Goal: Task Accomplishment & Management: Manage account settings

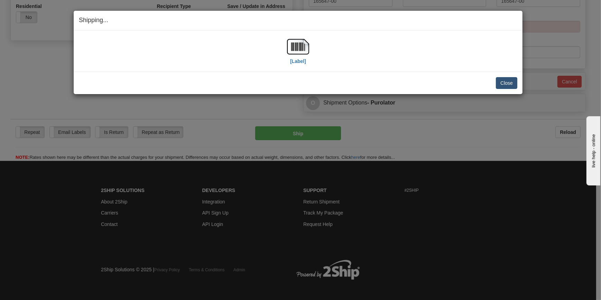
scroll to position [245, 0]
click at [506, 85] on button "Close" at bounding box center [506, 83] width 21 height 12
click at [504, 82] on button "Close" at bounding box center [506, 83] width 21 height 12
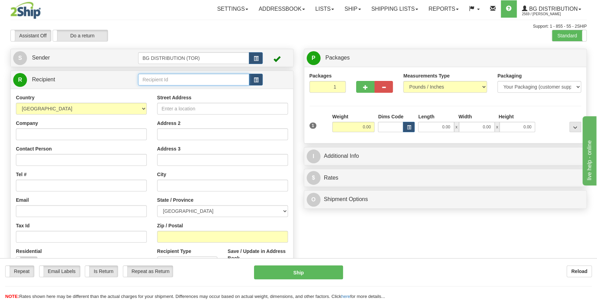
click at [169, 77] on input "text" at bounding box center [193, 80] width 111 height 12
click at [177, 81] on input "text" at bounding box center [193, 80] width 111 height 12
click at [254, 82] on span "button" at bounding box center [255, 80] width 5 height 4
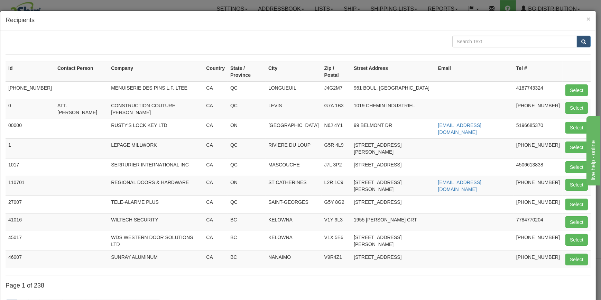
click at [588, 17] on div "× Recipients" at bounding box center [298, 21] width 596 height 20
click at [587, 17] on span "×" at bounding box center [589, 19] width 4 height 8
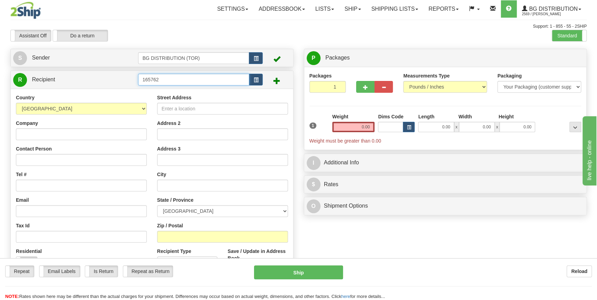
click at [228, 74] on input "165762" at bounding box center [193, 80] width 111 height 12
type input "1"
click at [155, 80] on input "text" at bounding box center [193, 80] width 111 height 12
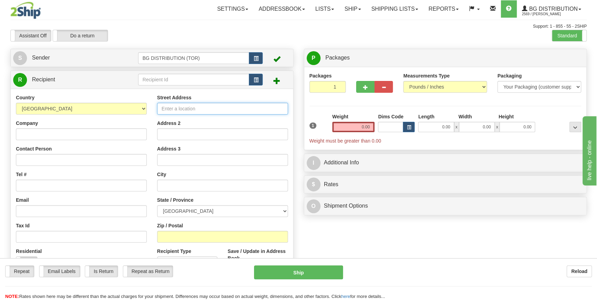
click at [172, 109] on input "Street Address" at bounding box center [222, 109] width 131 height 12
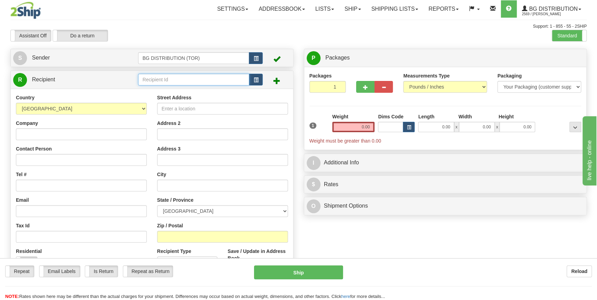
click at [167, 78] on input "text" at bounding box center [193, 80] width 111 height 12
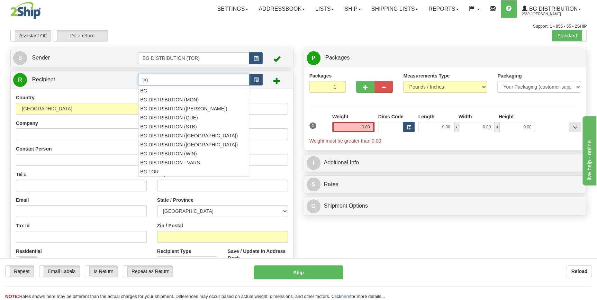
type input "b"
click at [184, 152] on div "BG DISTRIBUTION (WIN)" at bounding box center [192, 154] width 105 height 8
type input "BG DISTRIBUTION (WIN)"
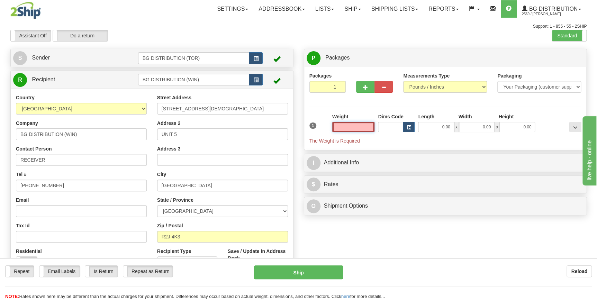
click at [356, 128] on input "text" at bounding box center [353, 127] width 43 height 10
click at [351, 129] on input "text" at bounding box center [353, 127] width 43 height 10
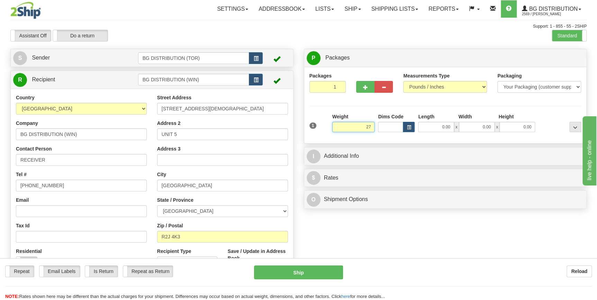
type input "2"
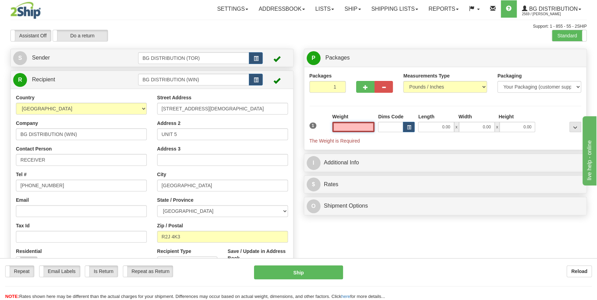
click at [362, 128] on input "text" at bounding box center [353, 127] width 43 height 10
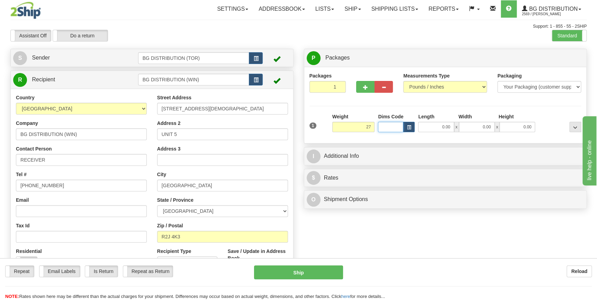
click at [388, 128] on input "Dims Code" at bounding box center [390, 127] width 25 height 10
type input "27.00"
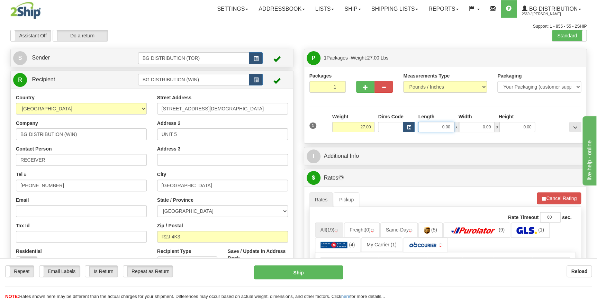
click at [428, 128] on input "0.00" at bounding box center [436, 127] width 36 height 10
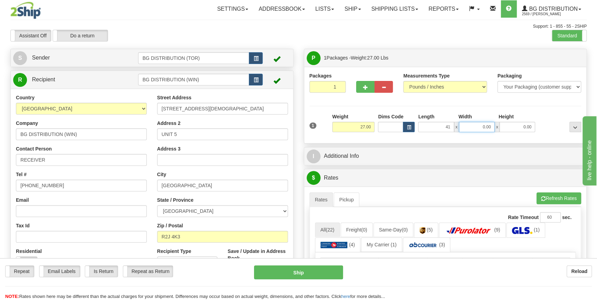
type input "41.00"
click at [480, 128] on input "0.00" at bounding box center [477, 127] width 36 height 10
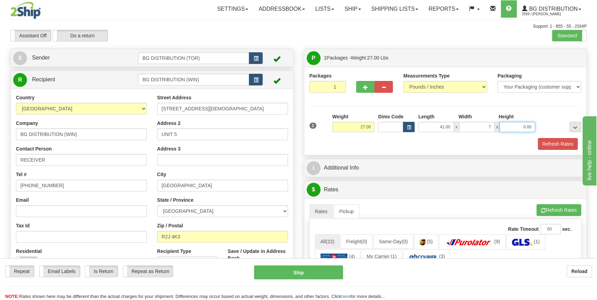
type input "7.00"
click at [505, 128] on input "0.00" at bounding box center [517, 127] width 36 height 10
type input "10.00"
click at [390, 126] on input "Dims Code" at bounding box center [390, 127] width 25 height 10
click at [450, 126] on input "41.00" at bounding box center [436, 127] width 36 height 10
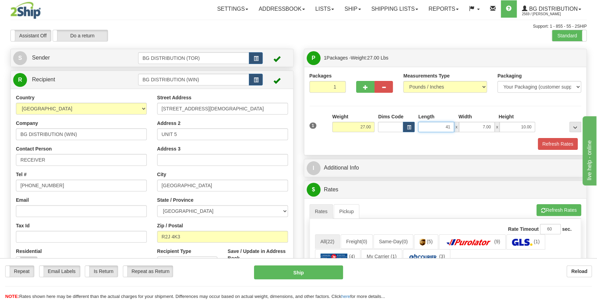
type input "4"
type input "28.00"
click at [490, 126] on input "7.00" at bounding box center [477, 127] width 36 height 10
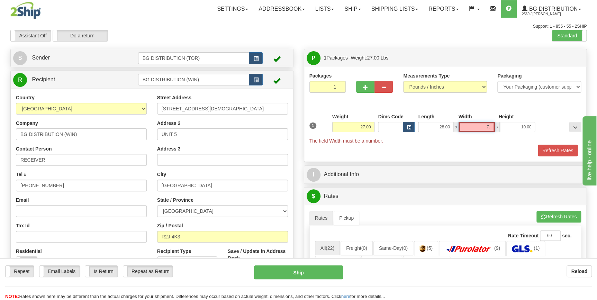
type input "7"
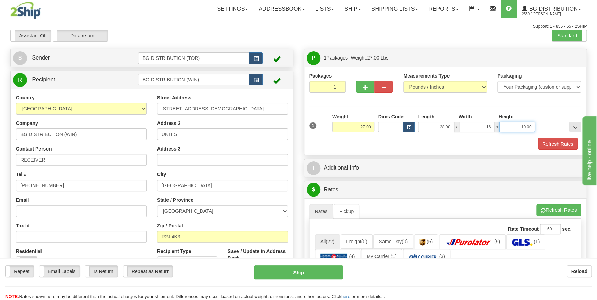
type input "16.00"
click at [526, 125] on input "10.00" at bounding box center [517, 127] width 36 height 10
click at [532, 127] on input "10.900" at bounding box center [517, 127] width 36 height 10
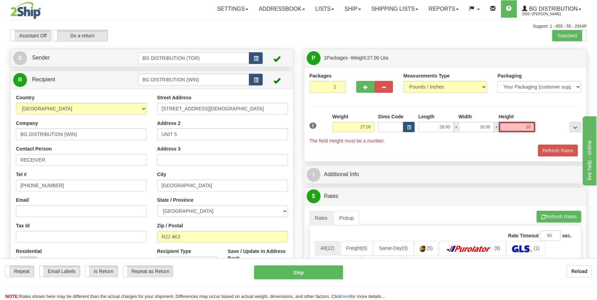
type input "1"
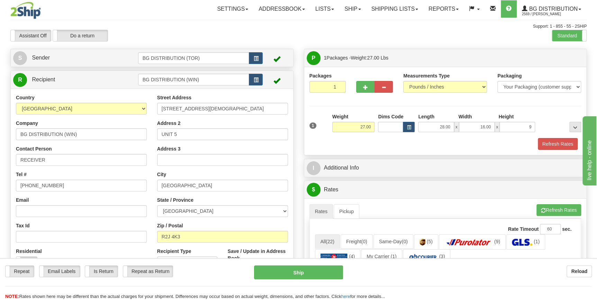
type input "9.00"
click at [360, 145] on div "Refresh Rates" at bounding box center [445, 144] width 275 height 12
click at [365, 89] on span "button" at bounding box center [365, 87] width 5 height 4
type input "2"
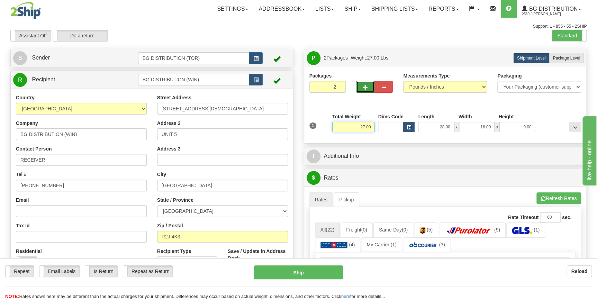
click at [367, 126] on input "27.00" at bounding box center [353, 127] width 43 height 10
click at [370, 127] on input "27.00" at bounding box center [353, 127] width 43 height 10
type input "2"
type input "29.00"
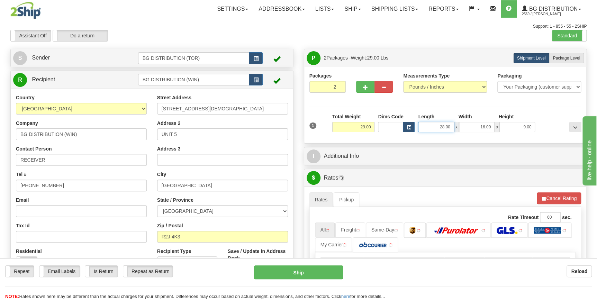
drag, startPoint x: 448, startPoint y: 127, endPoint x: 436, endPoint y: 127, distance: 12.1
click at [436, 127] on input "28.00" at bounding box center [436, 127] width 36 height 10
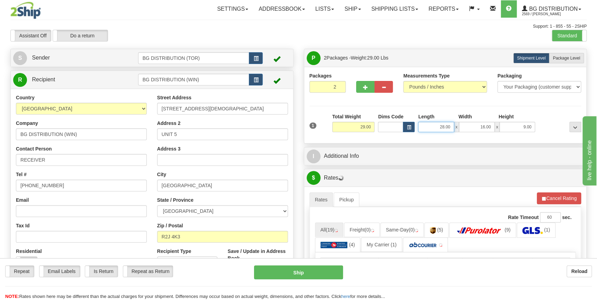
drag, startPoint x: 450, startPoint y: 126, endPoint x: 433, endPoint y: 125, distance: 17.0
click at [433, 125] on input "28.00" at bounding box center [436, 127] width 36 height 10
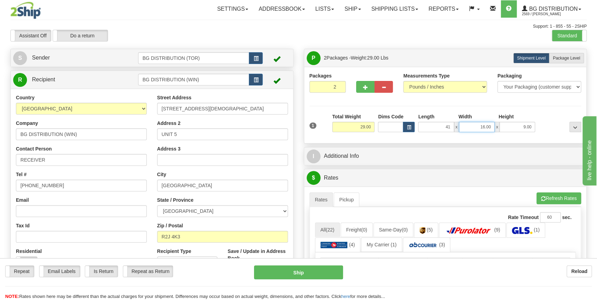
type input "41.00"
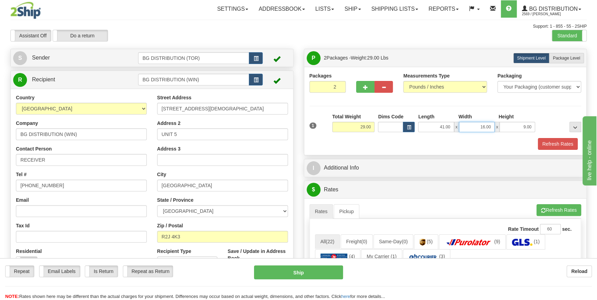
drag, startPoint x: 492, startPoint y: 125, endPoint x: 479, endPoint y: 127, distance: 12.7
click at [479, 127] on input "16.00" at bounding box center [477, 127] width 36 height 10
type input "7.00"
drag, startPoint x: 532, startPoint y: 125, endPoint x: 523, endPoint y: 126, distance: 9.4
click at [523, 126] on input "9.00" at bounding box center [517, 127] width 36 height 10
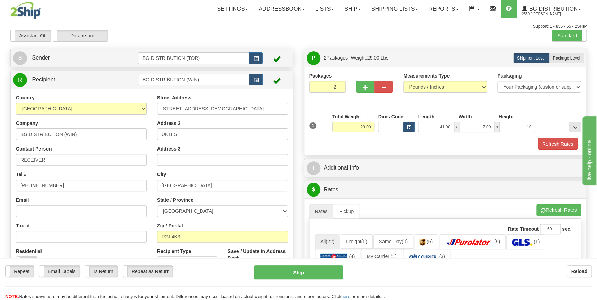
type input "10.00"
click at [390, 144] on div "Refresh Rates" at bounding box center [445, 144] width 275 height 12
click at [365, 87] on span "button" at bounding box center [365, 87] width 5 height 4
type input "3"
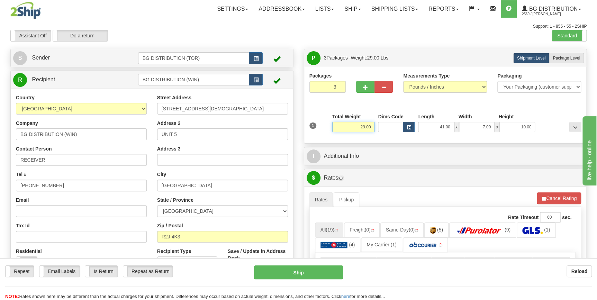
drag, startPoint x: 371, startPoint y: 127, endPoint x: 366, endPoint y: 125, distance: 5.1
click at [366, 125] on input "29.00" at bounding box center [353, 127] width 43 height 10
drag, startPoint x: 362, startPoint y: 126, endPoint x: 354, endPoint y: 125, distance: 8.1
click at [354, 125] on input "0029." at bounding box center [353, 127] width 43 height 10
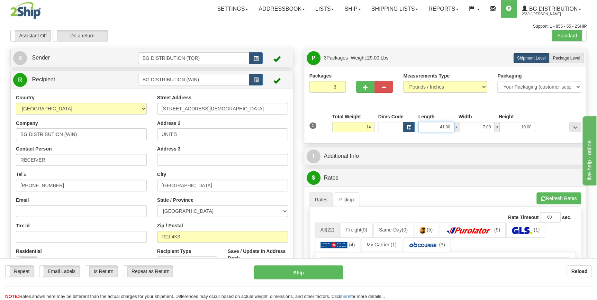
click at [423, 128] on input "41.00" at bounding box center [436, 127] width 36 height 10
type input "14.00"
drag, startPoint x: 450, startPoint y: 127, endPoint x: 439, endPoint y: 125, distance: 11.0
click at [439, 125] on input "41.00" at bounding box center [436, 127] width 36 height 10
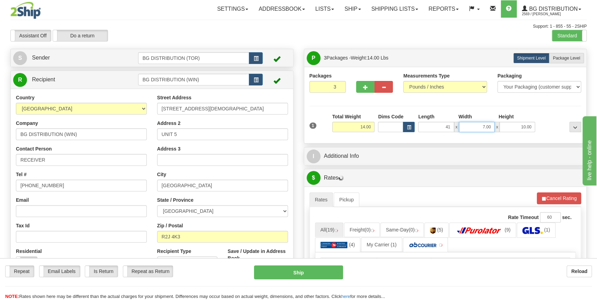
type input "41.00"
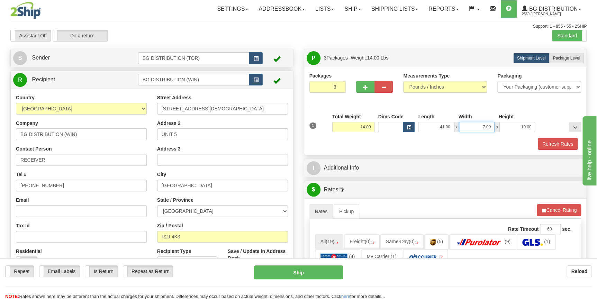
drag, startPoint x: 492, startPoint y: 125, endPoint x: 481, endPoint y: 129, distance: 11.7
click at [481, 129] on input "7.00" at bounding box center [477, 127] width 36 height 10
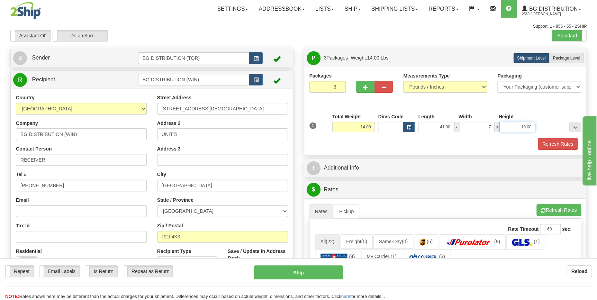
type input "7.00"
drag, startPoint x: 530, startPoint y: 126, endPoint x: 521, endPoint y: 126, distance: 8.7
click at [521, 126] on input "10.00" at bounding box center [517, 127] width 36 height 10
type input "5.00"
click at [363, 87] on span "button" at bounding box center [365, 87] width 5 height 4
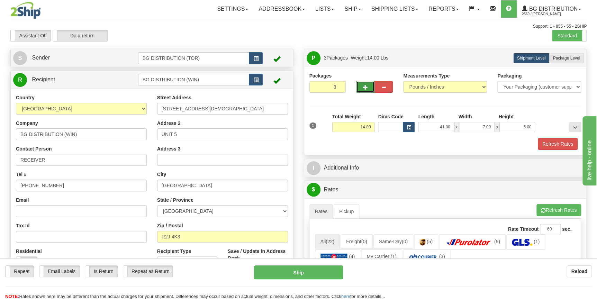
type input "4"
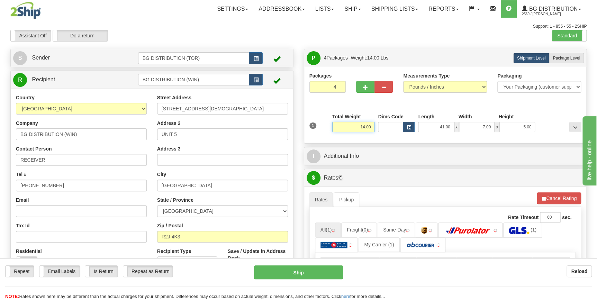
drag, startPoint x: 373, startPoint y: 128, endPoint x: 361, endPoint y: 128, distance: 11.8
click at [361, 128] on input "14.00" at bounding box center [353, 127] width 43 height 10
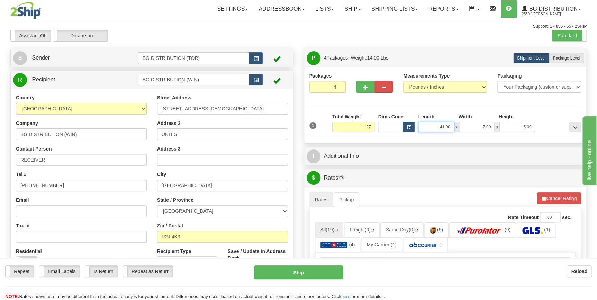
type input "27.00"
drag, startPoint x: 450, startPoint y: 127, endPoint x: 437, endPoint y: 127, distance: 12.5
click at [437, 127] on input "41.00" at bounding box center [436, 127] width 36 height 10
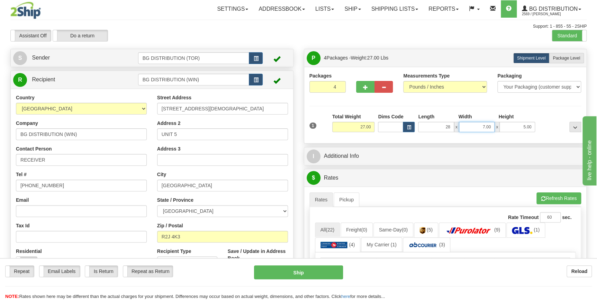
type input "28.00"
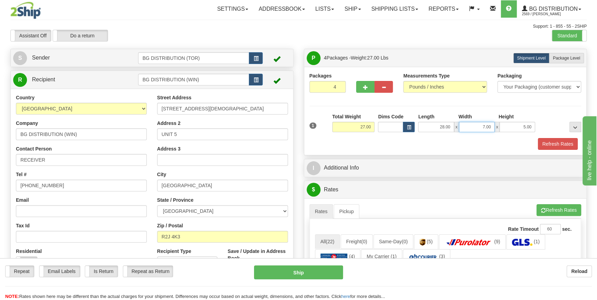
drag, startPoint x: 490, startPoint y: 127, endPoint x: 482, endPoint y: 127, distance: 8.3
click at [482, 127] on input "7.00" at bounding box center [477, 127] width 36 height 10
type input "16.00"
click at [365, 87] on span "button" at bounding box center [365, 87] width 5 height 4
type input "5"
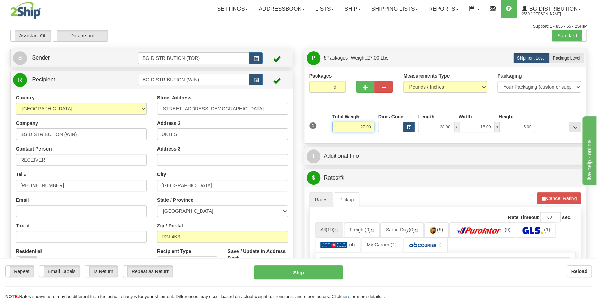
drag, startPoint x: 370, startPoint y: 128, endPoint x: 356, endPoint y: 127, distance: 13.9
click at [356, 127] on input "27.00" at bounding box center [353, 127] width 43 height 10
type input "45.00"
drag, startPoint x: 450, startPoint y: 128, endPoint x: 435, endPoint y: 128, distance: 14.5
click at [435, 128] on input "28.00" at bounding box center [436, 127] width 36 height 10
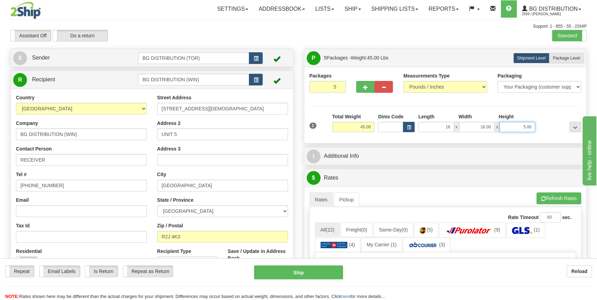
type input "16.00"
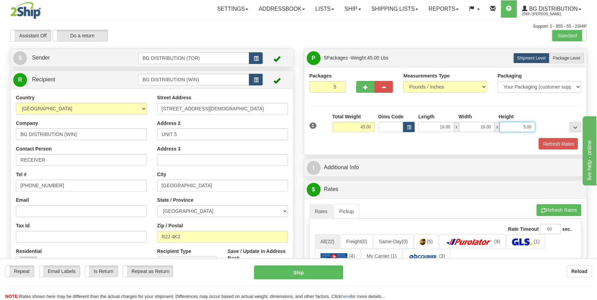
drag, startPoint x: 531, startPoint y: 126, endPoint x: 519, endPoint y: 128, distance: 12.2
click at [519, 128] on input "5.00" at bounding box center [517, 127] width 36 height 10
type input "11.00"
click at [365, 90] on button "button" at bounding box center [365, 87] width 18 height 12
type input "6"
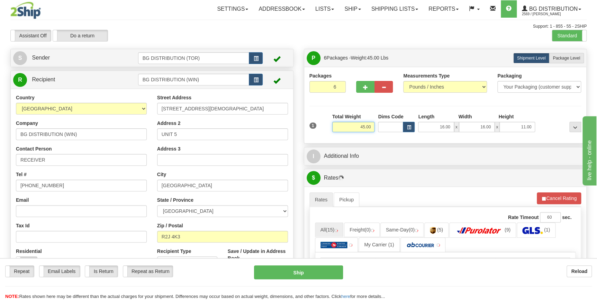
drag, startPoint x: 370, startPoint y: 127, endPoint x: 354, endPoint y: 124, distance: 16.8
click at [354, 124] on input "45.00" at bounding box center [353, 127] width 43 height 10
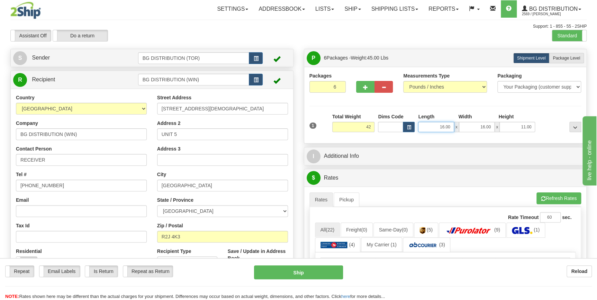
type input "42.00"
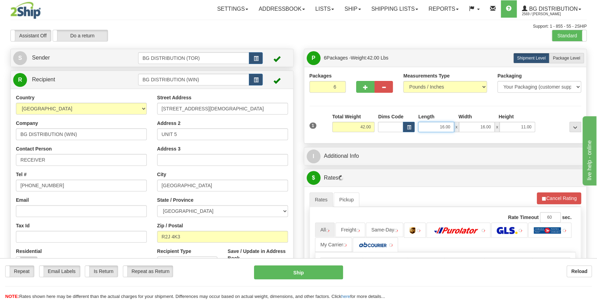
drag, startPoint x: 452, startPoint y: 126, endPoint x: 439, endPoint y: 126, distance: 12.5
click at [439, 126] on input "16.00" at bounding box center [436, 127] width 36 height 10
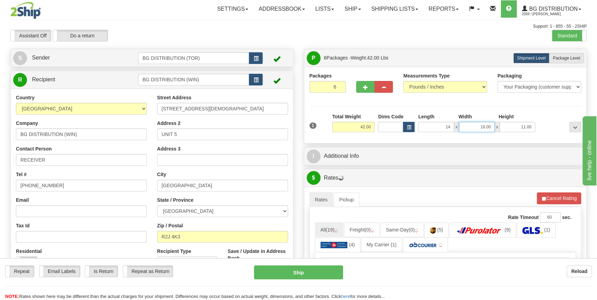
type input "14.00"
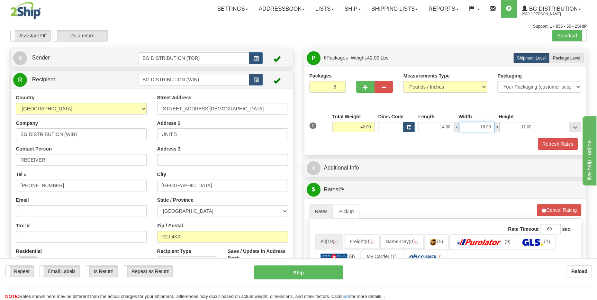
drag, startPoint x: 491, startPoint y: 127, endPoint x: 480, endPoint y: 128, distance: 10.8
click at [480, 128] on input "16.00" at bounding box center [477, 127] width 36 height 10
type input "20.00"
drag, startPoint x: 532, startPoint y: 127, endPoint x: 520, endPoint y: 127, distance: 11.8
click at [520, 127] on input "11.00" at bounding box center [517, 127] width 36 height 10
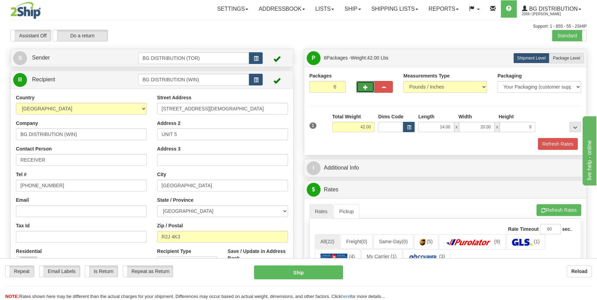
type input "9.00"
click at [365, 86] on span "button" at bounding box center [365, 87] width 5 height 4
type input "7"
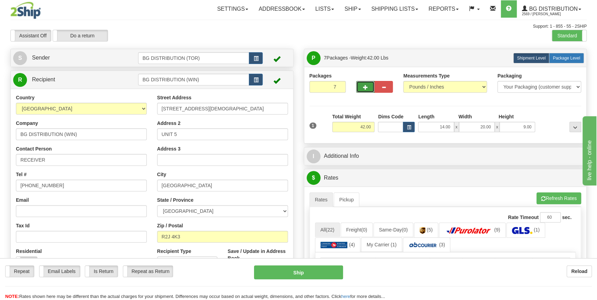
click at [572, 56] on span "Package Level" at bounding box center [566, 58] width 27 height 5
radio input "true"
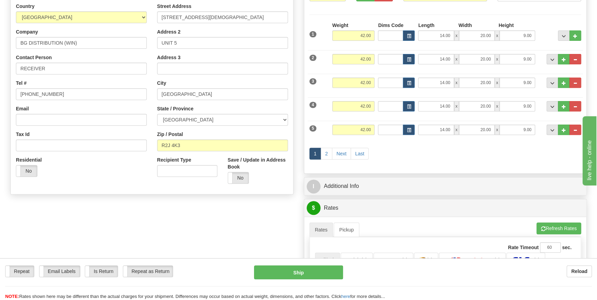
scroll to position [94, 0]
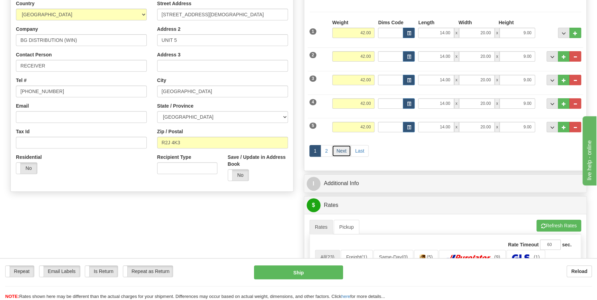
click at [337, 150] on link "Next" at bounding box center [341, 151] width 19 height 12
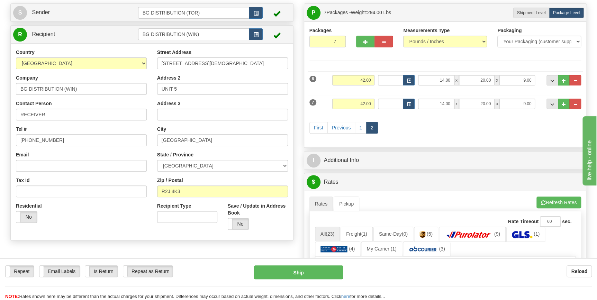
scroll to position [31, 0]
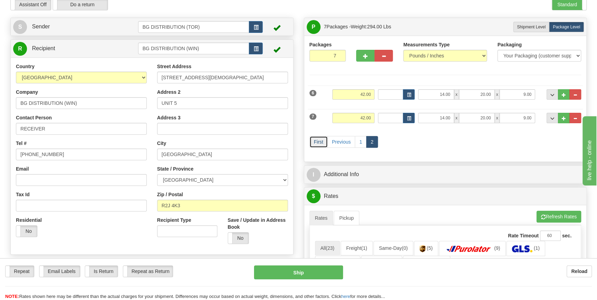
click at [317, 139] on link "First" at bounding box center [318, 142] width 18 height 12
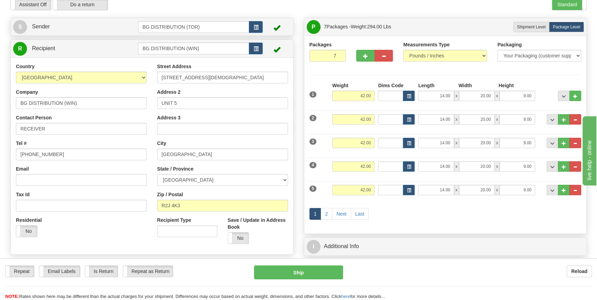
scroll to position [0, 0]
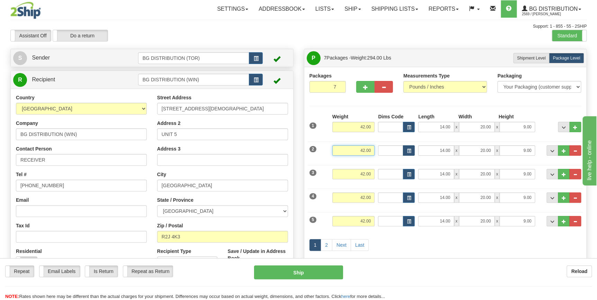
drag, startPoint x: 354, startPoint y: 148, endPoint x: 414, endPoint y: 154, distance: 60.5
click at [414, 154] on div "2 Weight 42.00 Dims Code Length Width Height" at bounding box center [445, 149] width 275 height 23
drag, startPoint x: 356, startPoint y: 126, endPoint x: 396, endPoint y: 126, distance: 39.8
click at [396, 126] on div "1 Weight 42.00 Dims Code x x" at bounding box center [445, 125] width 275 height 25
type input "247.00"
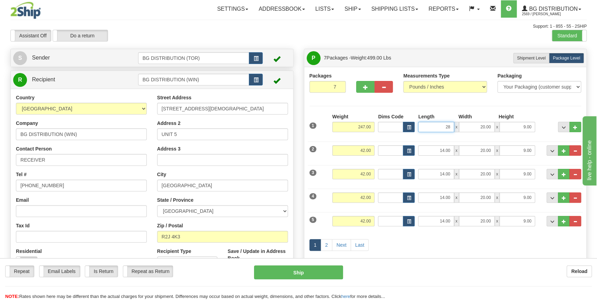
type input "28.00"
type input "16.00"
type input "9.00"
click at [557, 102] on div "Packages 7 7 Measurements Type" at bounding box center [445, 171] width 272 height 199
drag, startPoint x: 362, startPoint y: 154, endPoint x: 378, endPoint y: 155, distance: 16.0
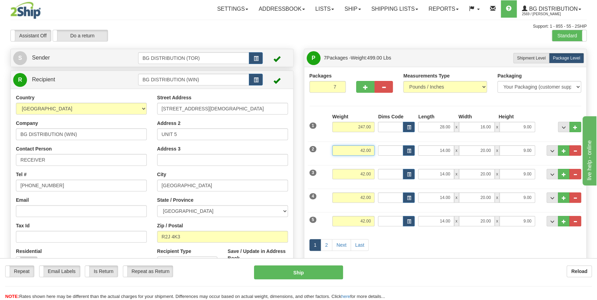
click at [378, 155] on div "2 Weight 42.00 Dims Code Length Width Height" at bounding box center [445, 149] width 275 height 23
type input "29.00"
drag, startPoint x: 438, startPoint y: 150, endPoint x: 452, endPoint y: 149, distance: 13.9
click at [452, 149] on input "14.00" at bounding box center [436, 150] width 36 height 10
type input "41.00"
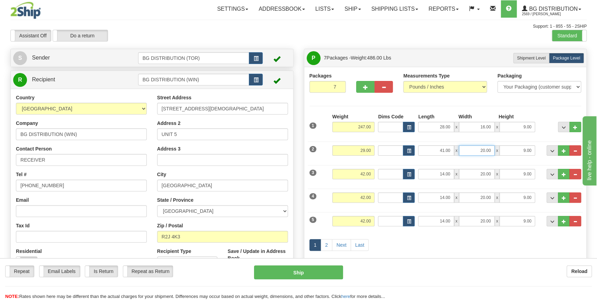
drag, startPoint x: 481, startPoint y: 150, endPoint x: 492, endPoint y: 149, distance: 11.5
click at [492, 149] on input "20.00" at bounding box center [477, 150] width 36 height 10
type input "7.00"
drag, startPoint x: 523, startPoint y: 150, endPoint x: 532, endPoint y: 149, distance: 9.7
click at [532, 149] on input "9.00" at bounding box center [517, 150] width 36 height 10
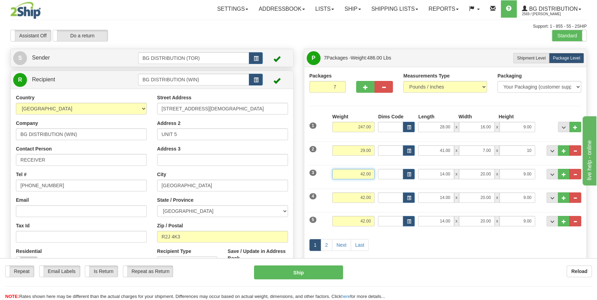
type input "10.00"
drag, startPoint x: 360, startPoint y: 173, endPoint x: 374, endPoint y: 173, distance: 14.5
click at [374, 173] on div "Weight 42.00" at bounding box center [354, 177] width 46 height 16
type input "14.00"
drag, startPoint x: 440, startPoint y: 174, endPoint x: 451, endPoint y: 172, distance: 11.3
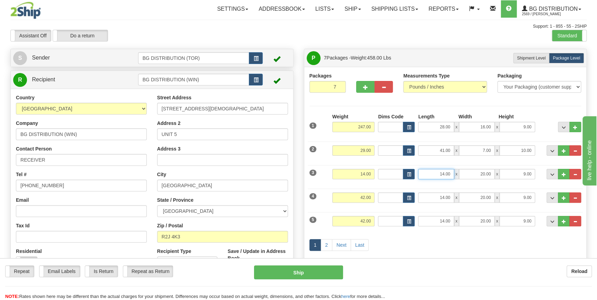
click at [451, 172] on input "14.00" at bounding box center [436, 174] width 36 height 10
type input "41.00"
drag, startPoint x: 477, startPoint y: 172, endPoint x: 491, endPoint y: 172, distance: 14.2
click at [491, 172] on input "20.00" at bounding box center [477, 174] width 36 height 10
type input "7.00"
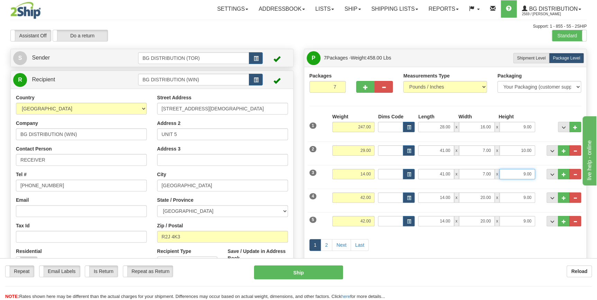
drag, startPoint x: 522, startPoint y: 175, endPoint x: 532, endPoint y: 173, distance: 10.2
click at [532, 173] on input "9.00" at bounding box center [517, 174] width 36 height 10
type input "5.00"
drag, startPoint x: 357, startPoint y: 198, endPoint x: 373, endPoint y: 198, distance: 16.3
click at [373, 198] on input "42.00" at bounding box center [353, 197] width 43 height 10
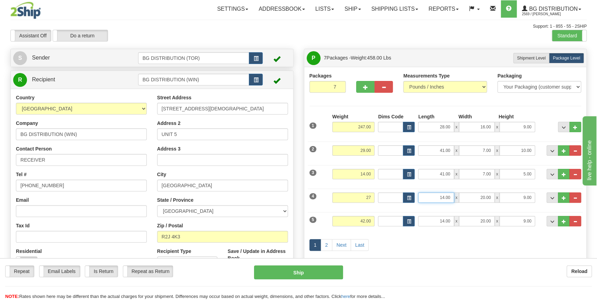
type input "27.00"
drag, startPoint x: 437, startPoint y: 196, endPoint x: 454, endPoint y: 194, distance: 17.1
click at [453, 195] on input "14.00" at bounding box center [436, 197] width 36 height 10
type input "28.00"
drag, startPoint x: 479, startPoint y: 198, endPoint x: 494, endPoint y: 195, distance: 15.5
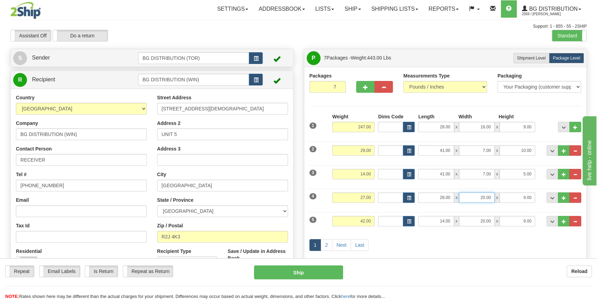
click at [495, 197] on div "28.00 x 20.00 x 9.00" at bounding box center [476, 197] width 117 height 10
type input "16.00"
drag, startPoint x: 521, startPoint y: 197, endPoint x: 532, endPoint y: 198, distance: 11.1
click at [532, 198] on input "9.00" at bounding box center [517, 197] width 36 height 10
type input "5.00"
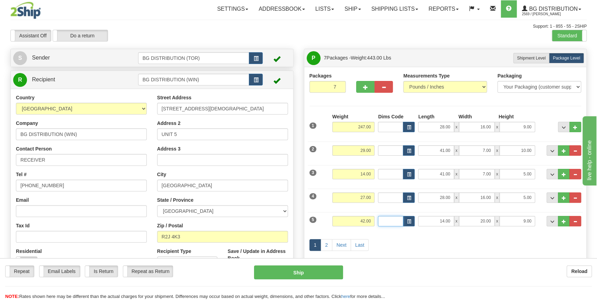
click at [389, 221] on input "Dims Code" at bounding box center [390, 221] width 25 height 10
drag, startPoint x: 361, startPoint y: 220, endPoint x: 378, endPoint y: 221, distance: 17.0
click at [378, 221] on div "5 Weight 42.00 Dims Code Length Width Height" at bounding box center [445, 220] width 275 height 23
type input "45.00"
drag, startPoint x: 439, startPoint y: 220, endPoint x: 450, endPoint y: 220, distance: 11.1
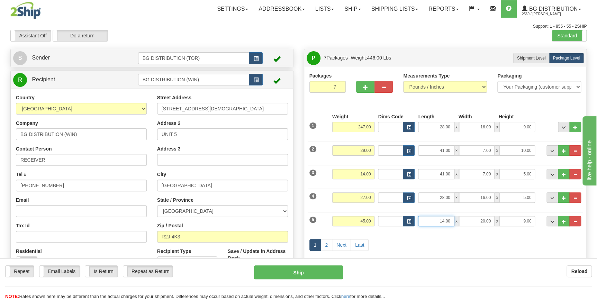
click at [450, 220] on input "14.00" at bounding box center [436, 221] width 36 height 10
type input "16.00"
drag, startPoint x: 478, startPoint y: 218, endPoint x: 494, endPoint y: 216, distance: 16.4
click at [494, 216] on input "20.00" at bounding box center [477, 221] width 36 height 10
type input "16.00"
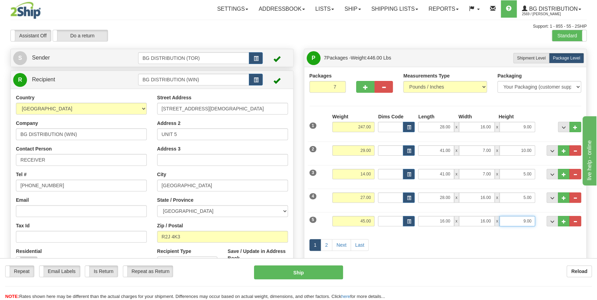
drag, startPoint x: 521, startPoint y: 221, endPoint x: 536, endPoint y: 222, distance: 15.3
click at [536, 222] on div "16.00 x 16.00 x 9.00" at bounding box center [476, 221] width 120 height 10
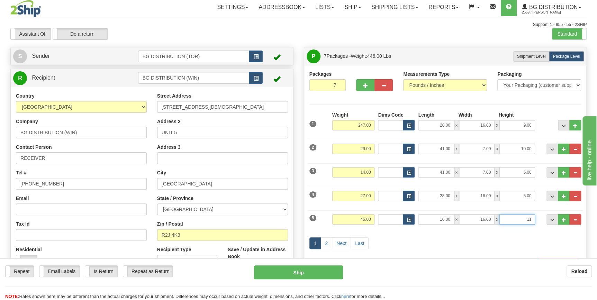
scroll to position [31, 0]
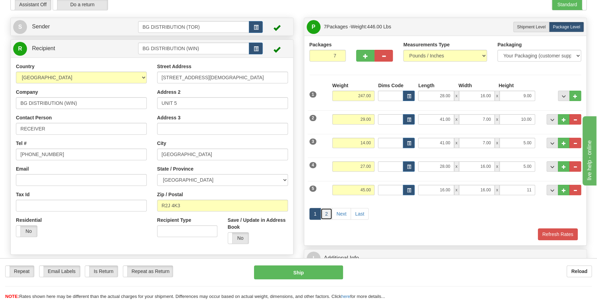
type input "11.00"
click at [327, 214] on link "2" at bounding box center [326, 214] width 12 height 12
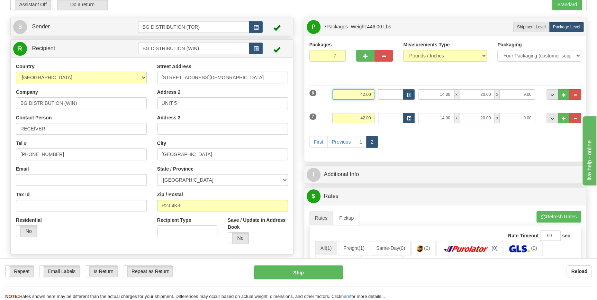
drag, startPoint x: 359, startPoint y: 93, endPoint x: 370, endPoint y: 93, distance: 11.1
click at [370, 93] on input "42.00" at bounding box center [353, 94] width 43 height 10
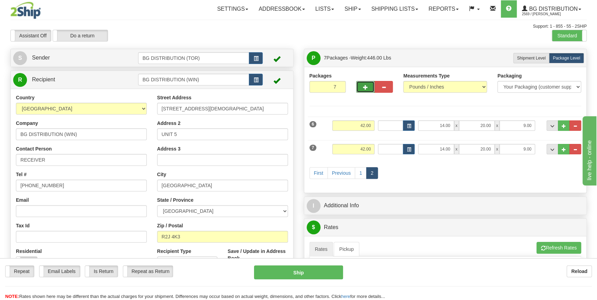
click at [367, 86] on span "button" at bounding box center [365, 87] width 5 height 4
type input "8"
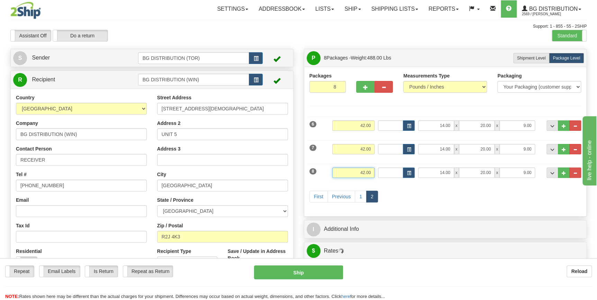
drag, startPoint x: 356, startPoint y: 173, endPoint x: 371, endPoint y: 173, distance: 14.2
click at [371, 173] on input "42.00" at bounding box center [353, 173] width 43 height 10
type input "27.00"
drag, startPoint x: 433, startPoint y: 173, endPoint x: 456, endPoint y: 171, distance: 23.2
click at [456, 171] on div "14.00 x 20.00 x 9.00" at bounding box center [476, 173] width 117 height 10
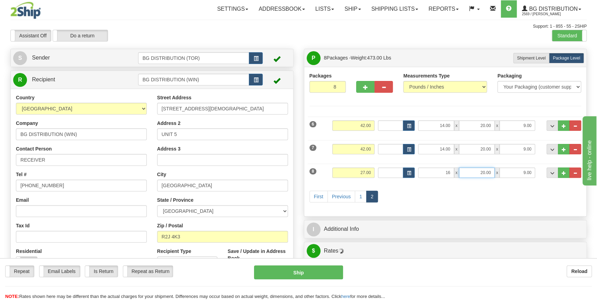
type input "16.00"
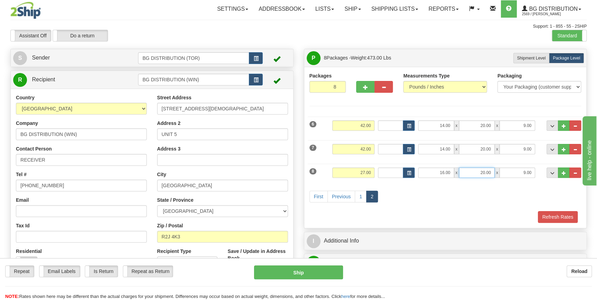
drag, startPoint x: 479, startPoint y: 173, endPoint x: 498, endPoint y: 170, distance: 20.0
click at [498, 170] on div "16.00 x 20.00 x 9.00" at bounding box center [476, 173] width 117 height 10
type input "28.00"
drag, startPoint x: 520, startPoint y: 170, endPoint x: 538, endPoint y: 171, distance: 18.4
click at [538, 171] on div "8 Weight 27.00 Dims Code Length Width Height" at bounding box center [445, 171] width 275 height 23
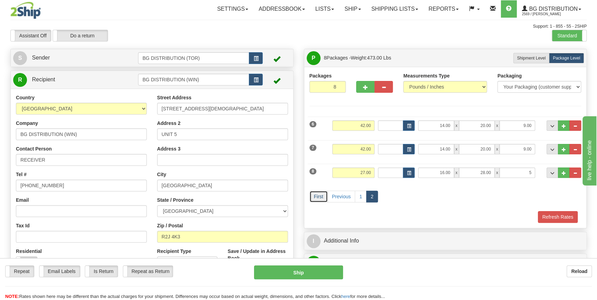
type input "5.00"
click at [320, 194] on link "First" at bounding box center [318, 197] width 18 height 12
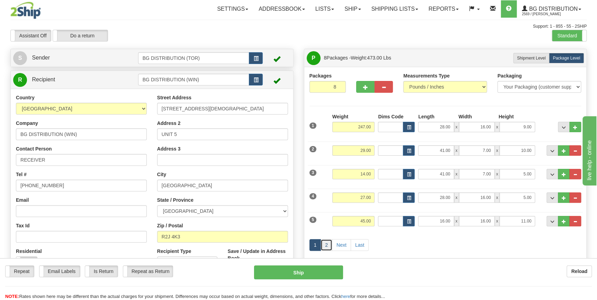
click at [327, 246] on link "2" at bounding box center [326, 245] width 12 height 12
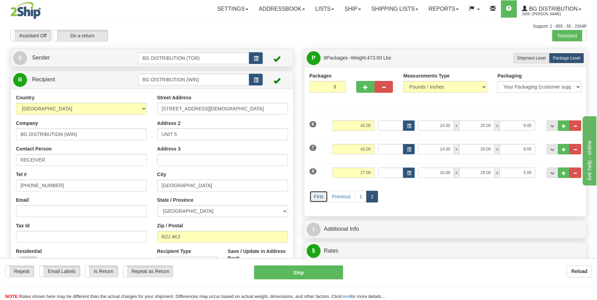
click at [320, 198] on link "First" at bounding box center [318, 197] width 18 height 12
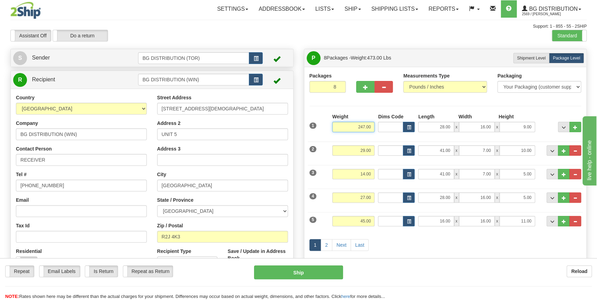
click at [362, 127] on input "247.00" at bounding box center [353, 127] width 43 height 10
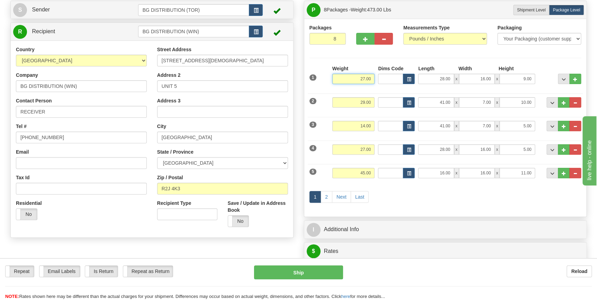
scroll to position [63, 0]
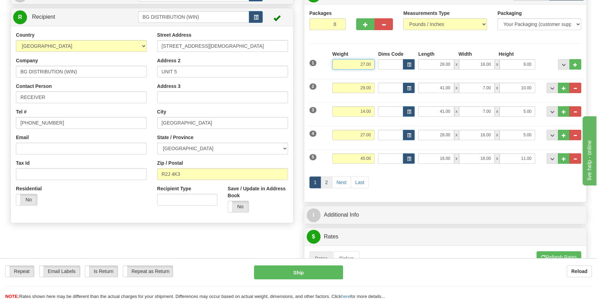
type input "27.00"
click at [329, 183] on link "2" at bounding box center [326, 183] width 12 height 12
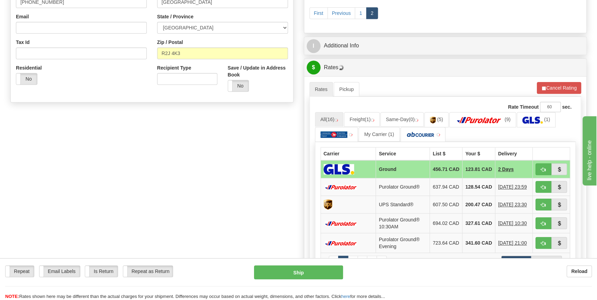
scroll to position [157, 0]
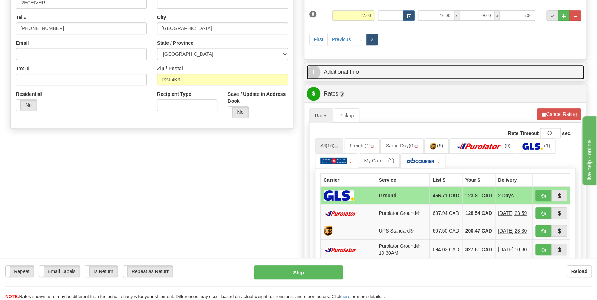
click at [359, 73] on link "I Additional Info" at bounding box center [446, 72] width 278 height 14
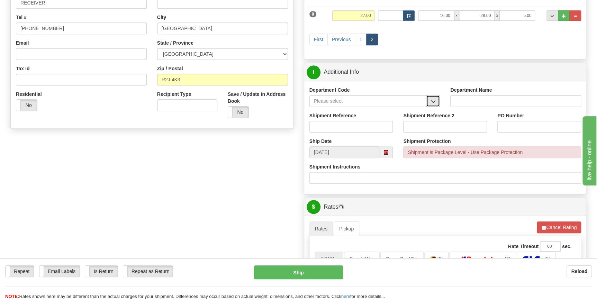
click at [427, 102] on button "button" at bounding box center [433, 101] width 14 height 12
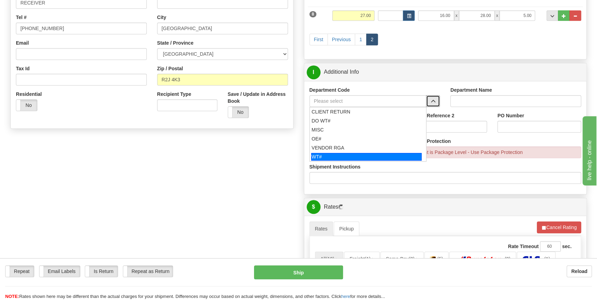
click at [322, 154] on div "WT#" at bounding box center [366, 157] width 110 height 8
type input "WT#"
type input "WAREHOUSE TRANSFERS"
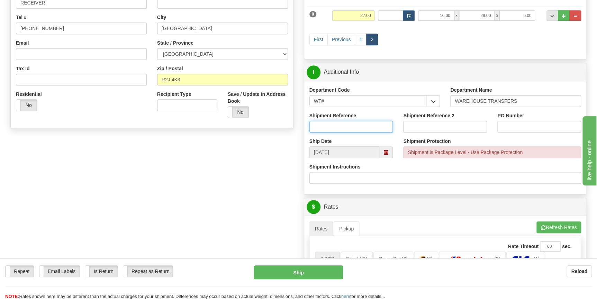
click at [332, 130] on input "Shipment Reference" at bounding box center [351, 127] width 84 height 12
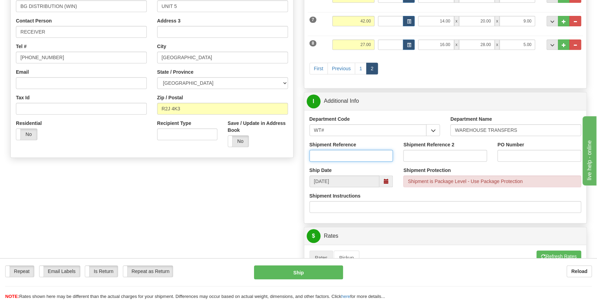
scroll to position [126, 0]
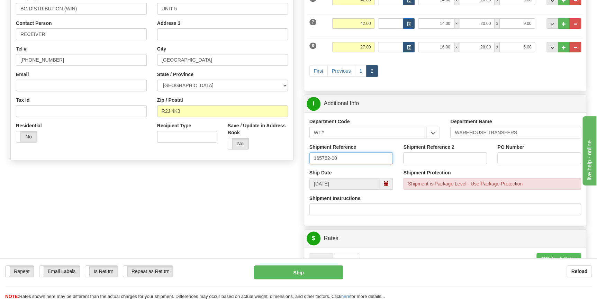
type input "165762-00"
click at [507, 156] on input "PO Number" at bounding box center [539, 158] width 84 height 12
click at [532, 159] on input "PO Number" at bounding box center [539, 158] width 84 height 12
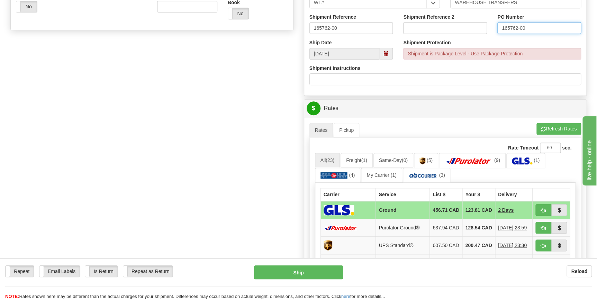
scroll to position [315, 0]
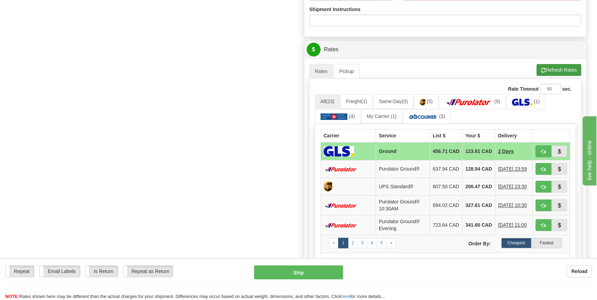
type input "165762-00"
click at [558, 68] on button "Refresh Rates" at bounding box center [558, 70] width 45 height 12
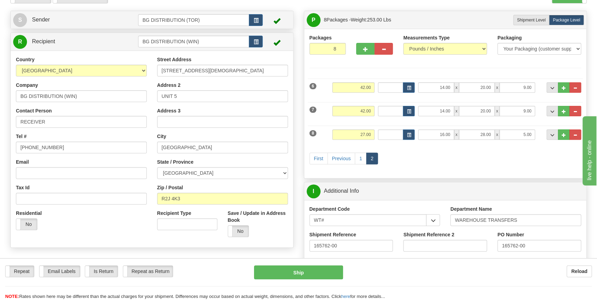
scroll to position [0, 0]
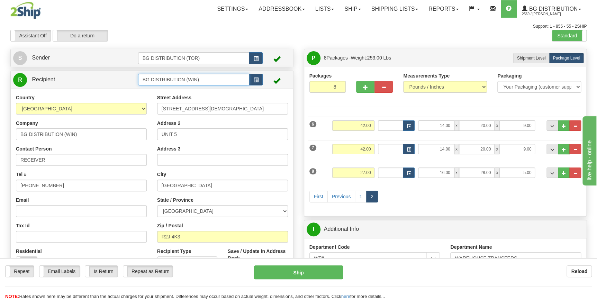
click at [229, 80] on input "BG DISTRIBUTION (WIN)" at bounding box center [193, 80] width 111 height 12
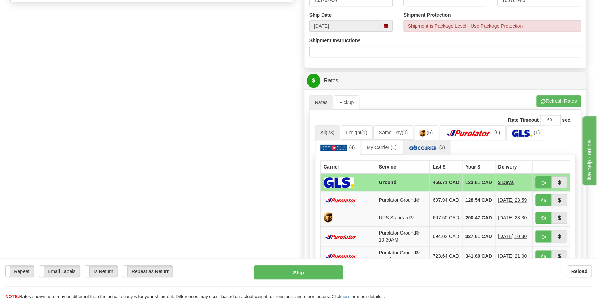
scroll to position [283, 0]
type input "BG DISTRIBUTION (W"
click at [575, 105] on button "Refresh Rates" at bounding box center [558, 102] width 45 height 12
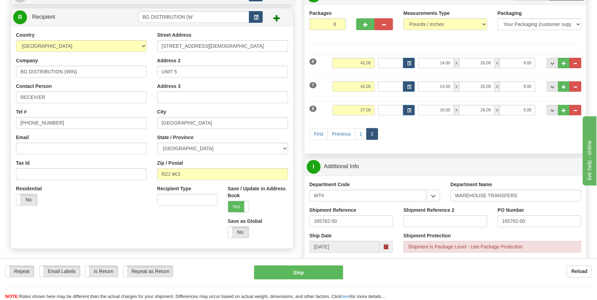
scroll to position [0, 0]
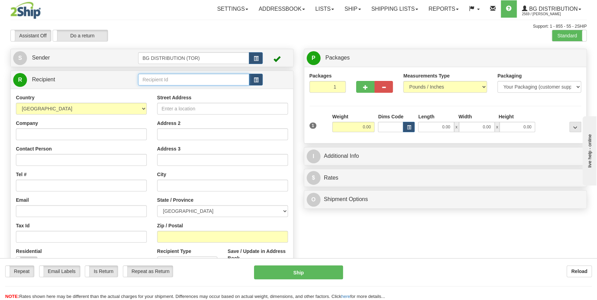
click at [232, 83] on input "text" at bounding box center [193, 80] width 111 height 12
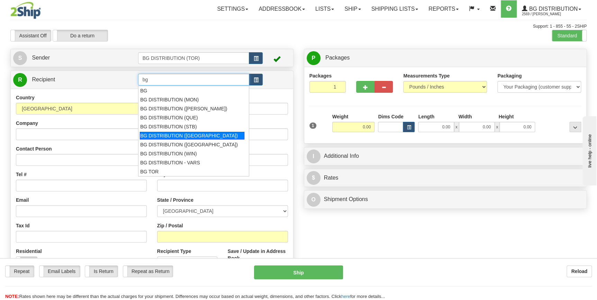
scroll to position [31, 0]
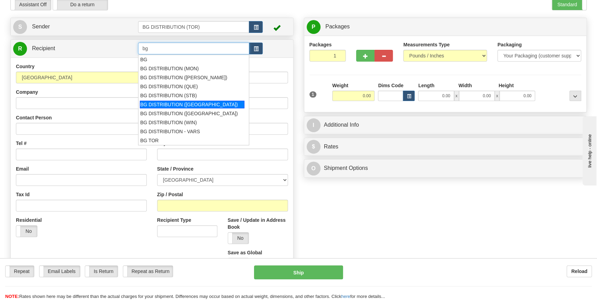
click at [206, 103] on div "BG DISTRIBUTION ([GEOGRAPHIC_DATA])" at bounding box center [192, 105] width 105 height 8
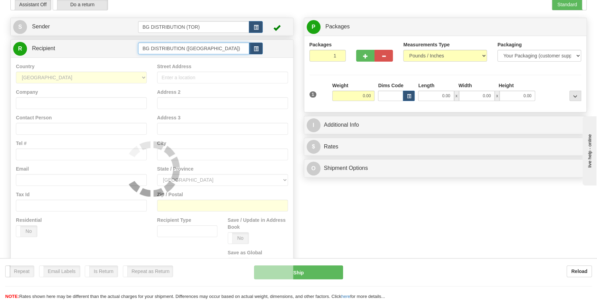
type input "BG DISTRIBUTION ([GEOGRAPHIC_DATA])"
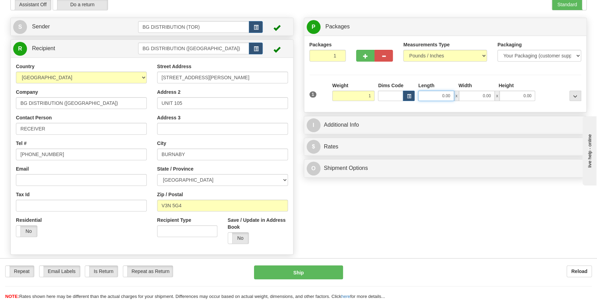
click at [441, 92] on input "0.00" at bounding box center [436, 96] width 36 height 10
type input "1.00"
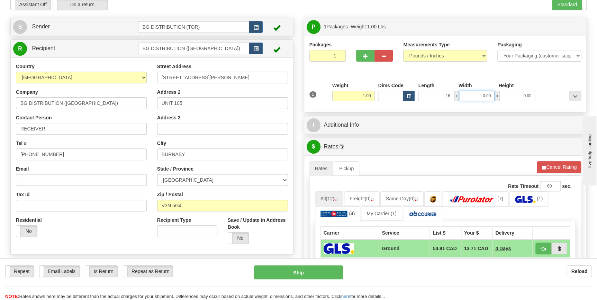
type input "16.00"
click at [466, 96] on input "0.00" at bounding box center [477, 96] width 36 height 10
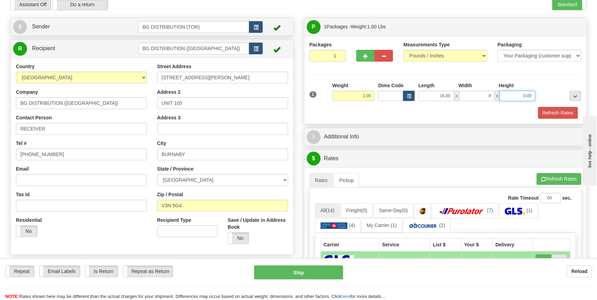
type input "8.00"
click at [502, 97] on input "0.00" at bounding box center [517, 96] width 36 height 10
type input "8.00"
click at [547, 84] on div at bounding box center [560, 91] width 46 height 19
click at [369, 56] on button "button" at bounding box center [365, 56] width 18 height 12
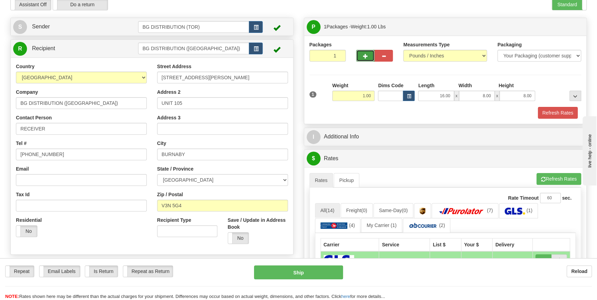
type input "2"
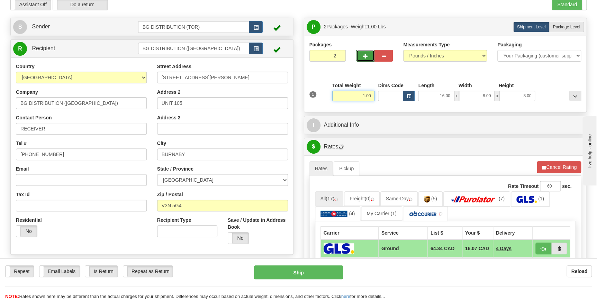
click at [365, 93] on input "1.00" at bounding box center [353, 96] width 43 height 10
type input "19.00"
click at [434, 97] on input "16.00" at bounding box center [436, 96] width 36 height 10
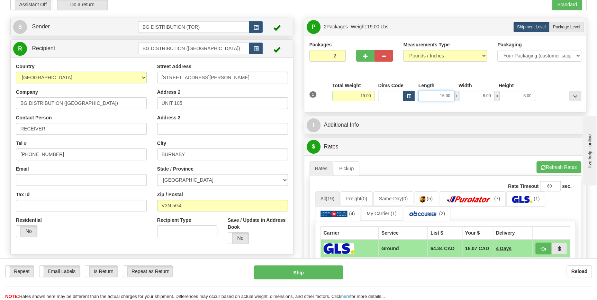
type input "116.00"
drag, startPoint x: 450, startPoint y: 95, endPoint x: 433, endPoint y: 94, distance: 17.3
click at [433, 94] on input "116.00" at bounding box center [436, 96] width 36 height 10
click at [470, 97] on input "8.00" at bounding box center [477, 96] width 36 height 10
type input "18.00"
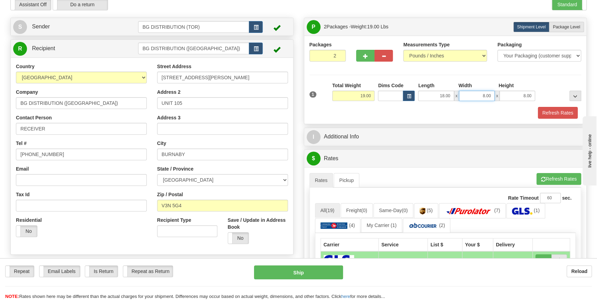
click at [489, 96] on input "8.00" at bounding box center [477, 96] width 36 height 10
click at [491, 95] on input "8.00" at bounding box center [477, 96] width 36 height 10
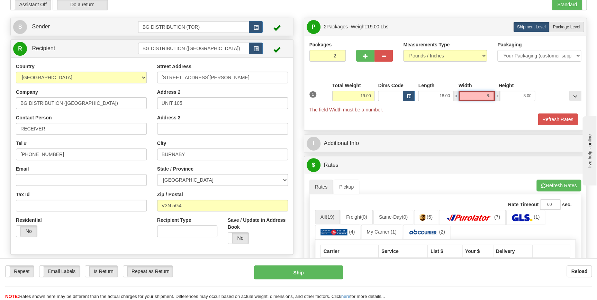
type input "8"
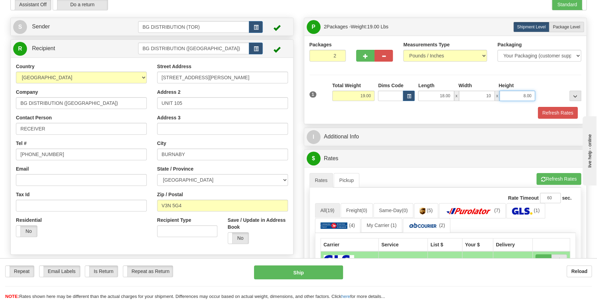
click at [510, 95] on input "8.00" at bounding box center [517, 96] width 36 height 10
type input "10.00"
type input "8.00"
click at [545, 89] on div at bounding box center [560, 91] width 46 height 19
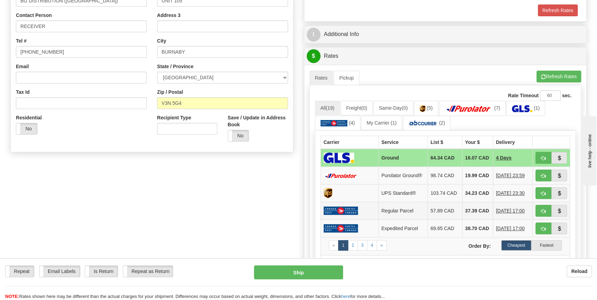
scroll to position [94, 0]
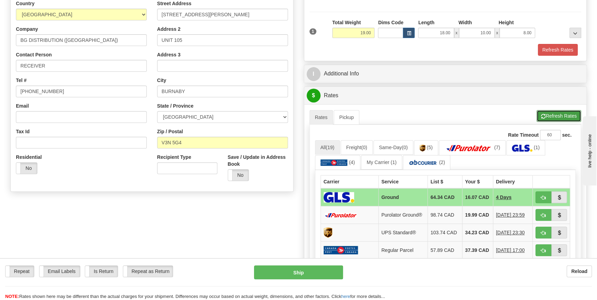
click at [545, 114] on button "Refresh Rates" at bounding box center [558, 116] width 45 height 12
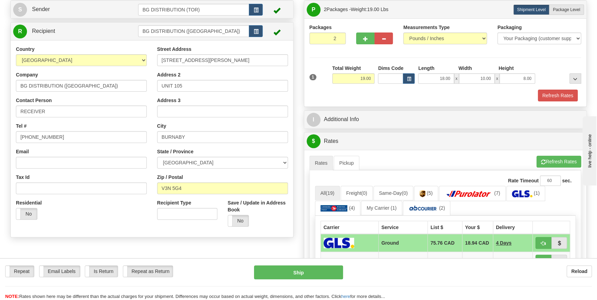
scroll to position [31, 0]
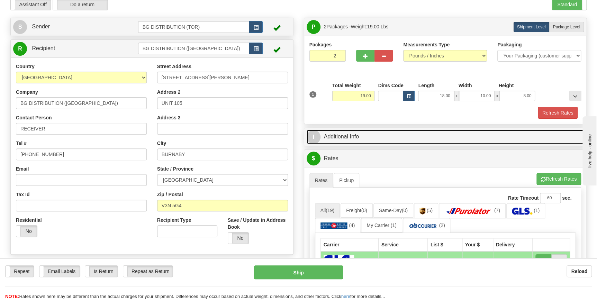
click at [386, 138] on link "I Additional Info" at bounding box center [446, 137] width 278 height 14
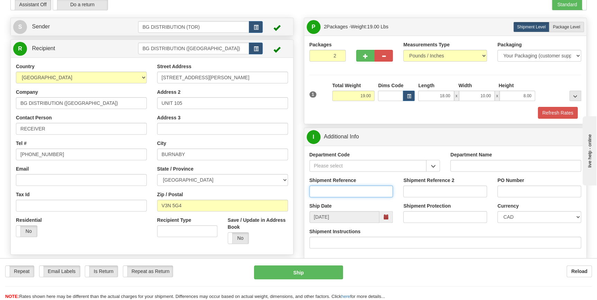
click at [353, 190] on input "Shipment Reference" at bounding box center [351, 191] width 84 height 12
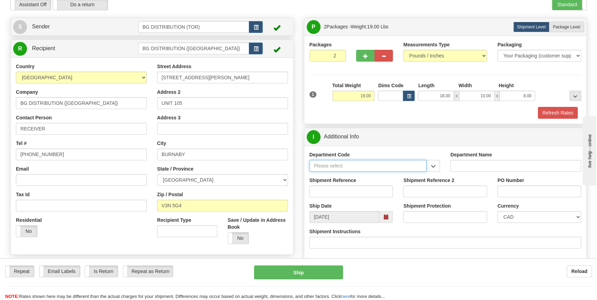
click at [407, 167] on input "Department Code" at bounding box center [367, 166] width 117 height 12
click at [424, 164] on input "Department Code" at bounding box center [367, 166] width 117 height 12
click at [429, 163] on button "button" at bounding box center [433, 166] width 14 height 12
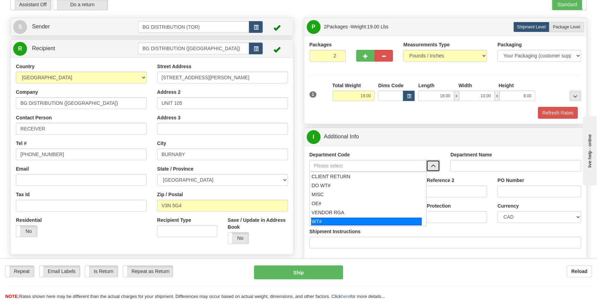
click at [359, 218] on div "WT#" at bounding box center [366, 222] width 110 height 8
type input "WT#"
type input "WAREHOUSE TRANSFERS"
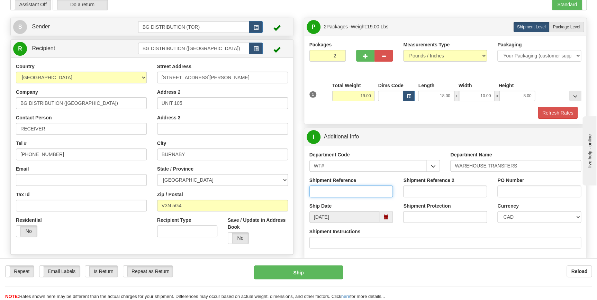
click at [349, 189] on input "Shipment Reference" at bounding box center [351, 191] width 84 height 12
type input "165545-00"
click at [520, 192] on input "PO Number" at bounding box center [539, 191] width 84 height 12
drag, startPoint x: 338, startPoint y: 190, endPoint x: 312, endPoint y: 190, distance: 25.6
click at [312, 190] on input "165545-00" at bounding box center [351, 191] width 84 height 12
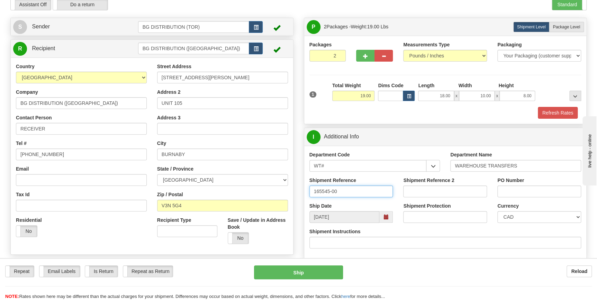
click at [312, 190] on input "165545-00" at bounding box center [351, 191] width 84 height 12
drag, startPoint x: 313, startPoint y: 190, endPoint x: 339, endPoint y: 190, distance: 26.3
click at [339, 190] on input "165545-00" at bounding box center [351, 191] width 84 height 12
click at [534, 189] on input "PO Number" at bounding box center [539, 191] width 84 height 12
paste input "165545-00"
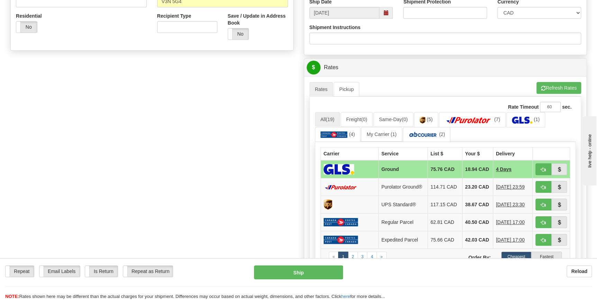
scroll to position [220, 0]
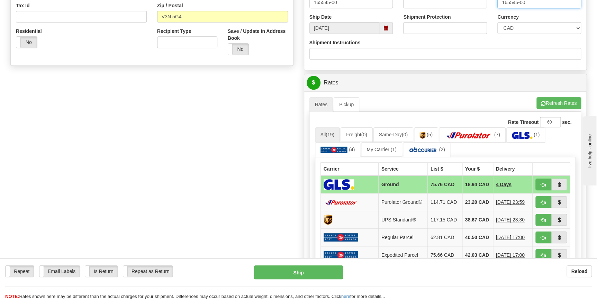
type input "165545-00"
click at [560, 102] on button "Refresh Rates" at bounding box center [558, 103] width 45 height 12
click at [543, 202] on span "button" at bounding box center [543, 202] width 5 height 4
type input "260"
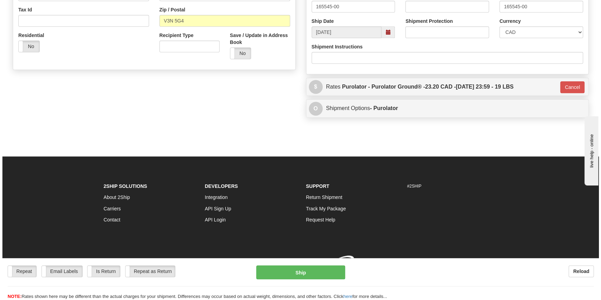
scroll to position [219, 0]
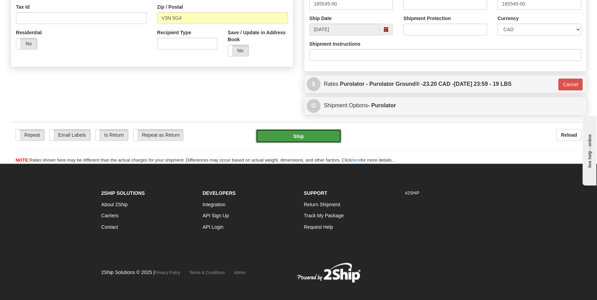
click at [334, 133] on button "Ship" at bounding box center [298, 136] width 85 height 14
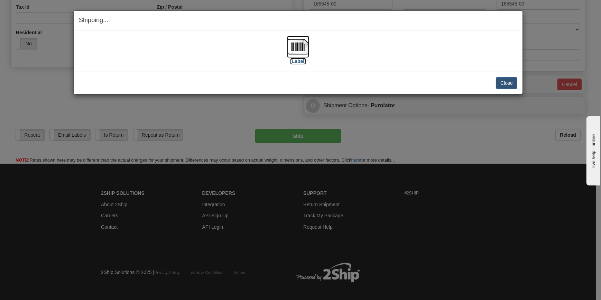
click at [302, 61] on label "[Label]" at bounding box center [298, 61] width 16 height 7
drag, startPoint x: 512, startPoint y: 84, endPoint x: 498, endPoint y: 111, distance: 30.7
click at [512, 84] on button "Close" at bounding box center [506, 83] width 21 height 12
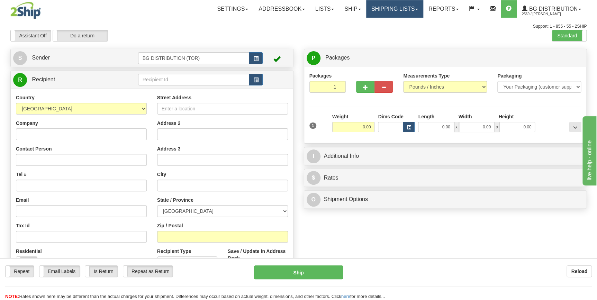
click at [410, 12] on link "Shipping lists" at bounding box center [394, 8] width 57 height 17
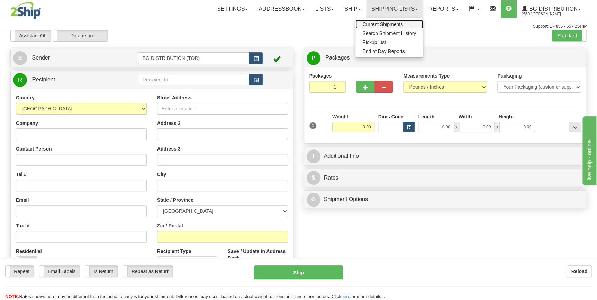
click at [375, 22] on span "Current Shipments" at bounding box center [382, 24] width 40 height 6
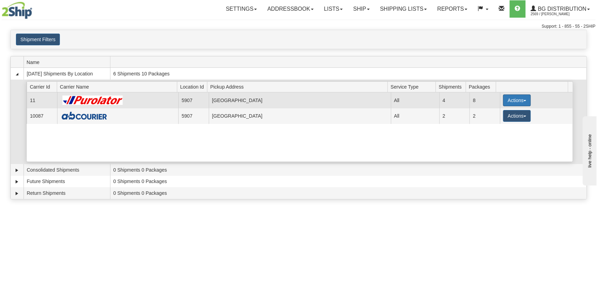
click at [523, 103] on button "Actions" at bounding box center [517, 100] width 28 height 12
click at [503, 116] on link "Details" at bounding box center [502, 113] width 55 height 9
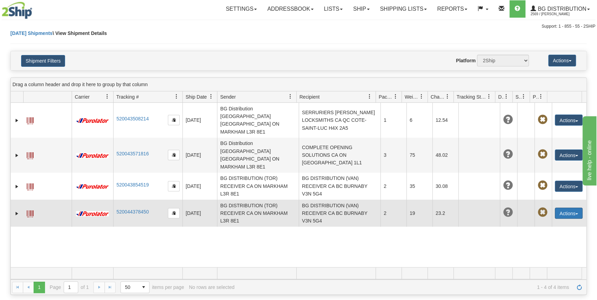
click at [577, 208] on button "Actions" at bounding box center [569, 213] width 28 height 11
click at [535, 221] on link "Edit" at bounding box center [546, 225] width 72 height 9
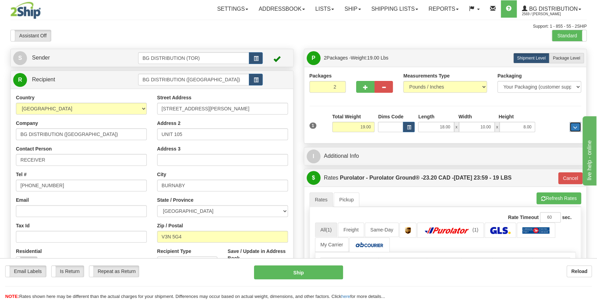
click at [579, 125] on button "..." at bounding box center [575, 127] width 12 height 10
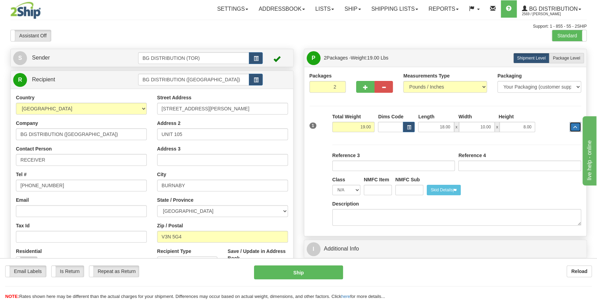
click at [579, 125] on button "..." at bounding box center [575, 127] width 12 height 10
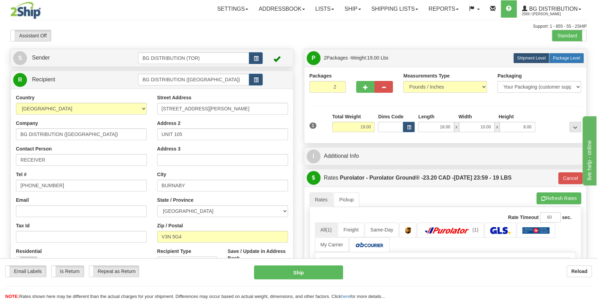
click at [576, 59] on span "Package Level" at bounding box center [566, 58] width 27 height 5
radio input "true"
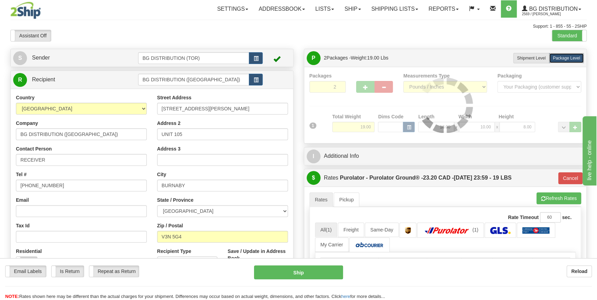
type input "260"
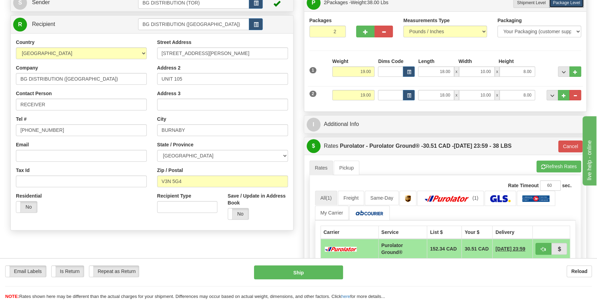
scroll to position [31, 0]
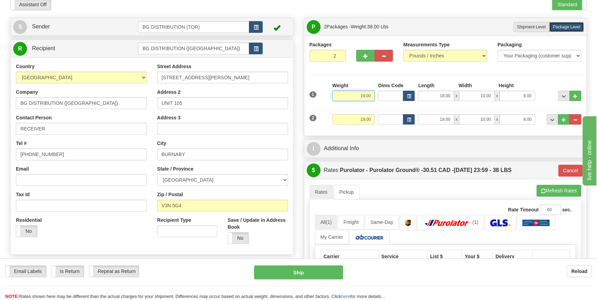
drag, startPoint x: 354, startPoint y: 96, endPoint x: 432, endPoint y: 99, distance: 78.3
click at [432, 99] on div "1 Weight 19.00 Dims Code x x" at bounding box center [445, 94] width 275 height 25
click button "Delete" at bounding box center [0, 0] width 0 height 0
type input "10.00"
type input "260"
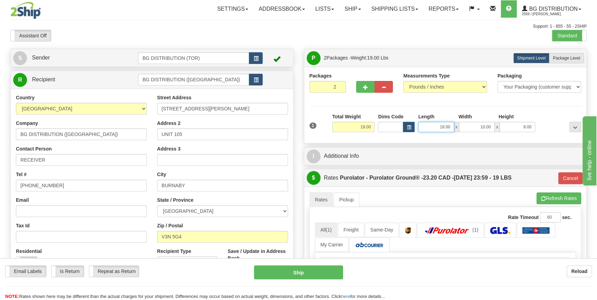
click at [425, 124] on input "18.00" at bounding box center [436, 127] width 36 height 10
drag, startPoint x: 426, startPoint y: 124, endPoint x: 457, endPoint y: 123, distance: 31.2
click at [457, 123] on div "18.00 x 10.00 x 8.00" at bounding box center [476, 127] width 117 height 10
type input "16.00"
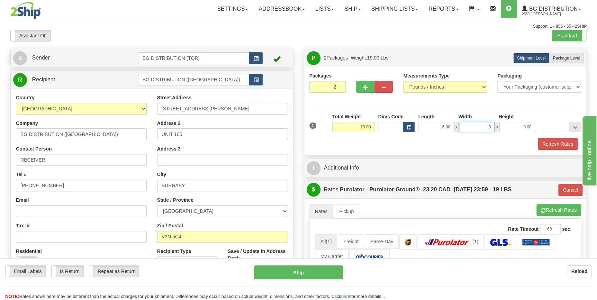
type input "8.00"
click at [574, 57] on span "Package Level" at bounding box center [566, 58] width 27 height 5
radio input "true"
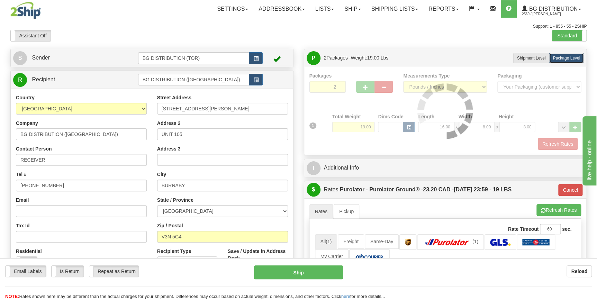
type input "260"
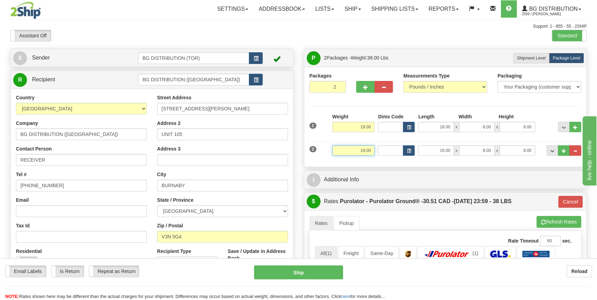
drag, startPoint x: 347, startPoint y: 152, endPoint x: 388, endPoint y: 151, distance: 40.9
click at [388, 151] on div "2 Weight 19.00 Dims Code Length Width Height" at bounding box center [445, 149] width 275 height 23
type input "19.00"
type input "18.00"
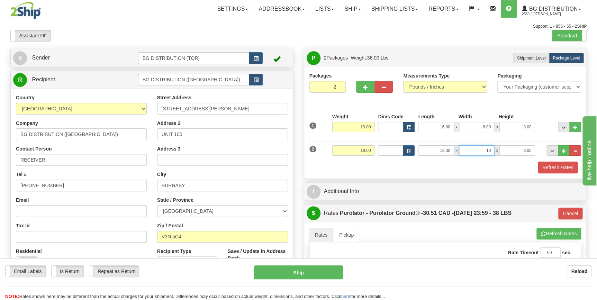
type input "10.00"
type input "8.00"
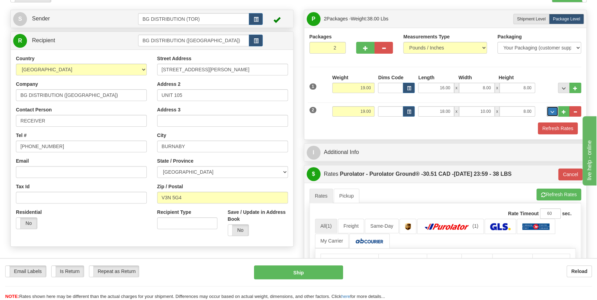
scroll to position [94, 0]
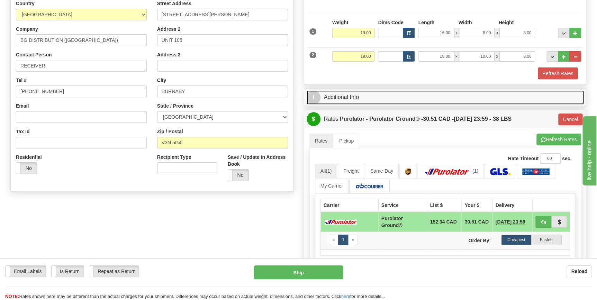
click at [378, 97] on link "I Additional Info" at bounding box center [446, 97] width 278 height 14
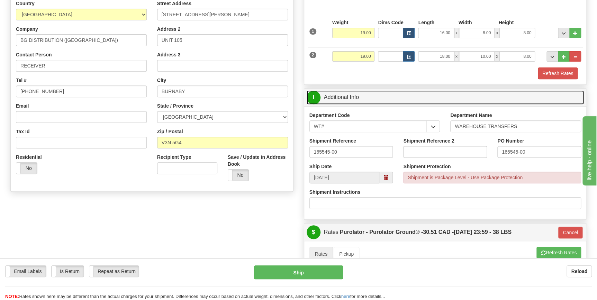
scroll to position [0, 0]
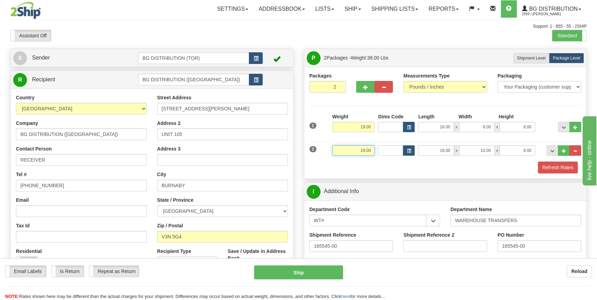
drag, startPoint x: 350, startPoint y: 151, endPoint x: 397, endPoint y: 152, distance: 47.8
click at [397, 152] on div "2 Weight 19.00 Dims Code Length Width Height" at bounding box center [445, 149] width 275 height 23
drag, startPoint x: 363, startPoint y: 128, endPoint x: 390, endPoint y: 129, distance: 26.7
click at [390, 129] on div "1 Weight 19.00 Dims Code x x" at bounding box center [445, 125] width 275 height 25
click button "Delete" at bounding box center [0, 0] width 0 height 0
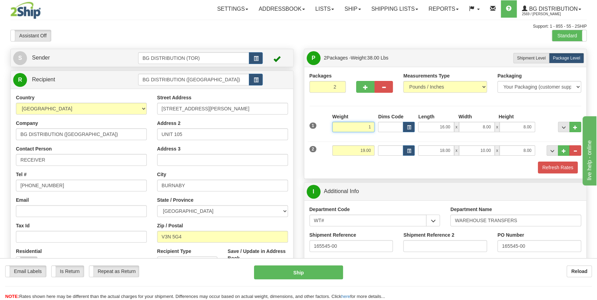
type input "1.00"
type input "260"
click at [410, 164] on div "Refresh Rates" at bounding box center [445, 168] width 275 height 12
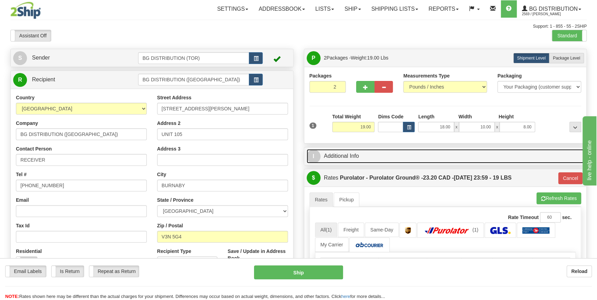
click at [428, 156] on link "I Additional Info" at bounding box center [446, 156] width 278 height 14
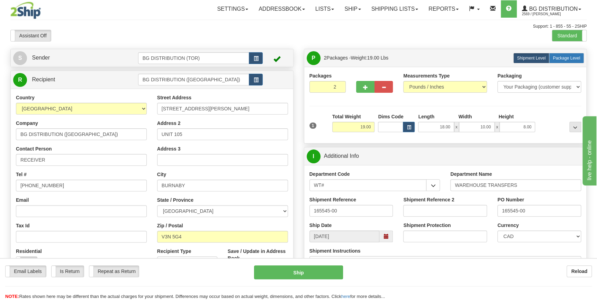
click at [578, 55] on label "Package Level Pack.." at bounding box center [566, 58] width 35 height 10
radio input "true"
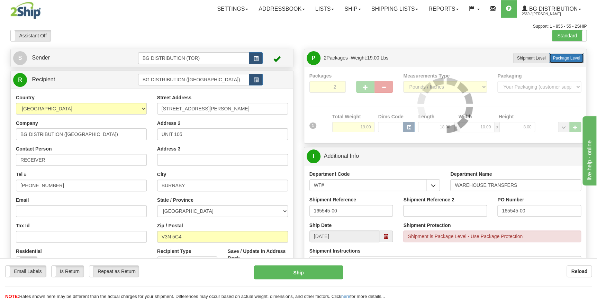
type input "260"
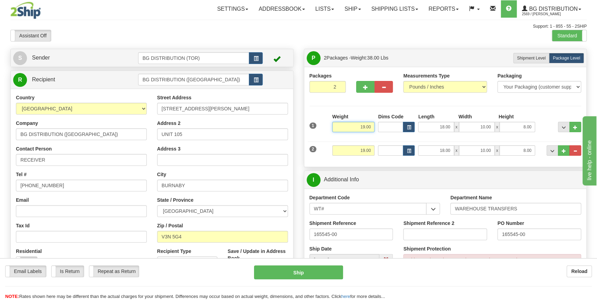
drag, startPoint x: 360, startPoint y: 128, endPoint x: 379, endPoint y: 128, distance: 19.0
click at [379, 128] on div "1 Weight 19.00 Dims Code x x" at bounding box center [445, 125] width 275 height 25
type input "1"
type input "260"
type input "1.00"
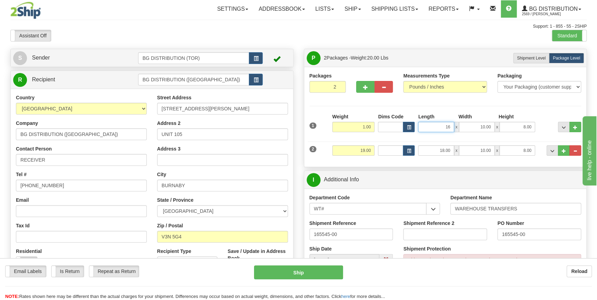
type input "16.00"
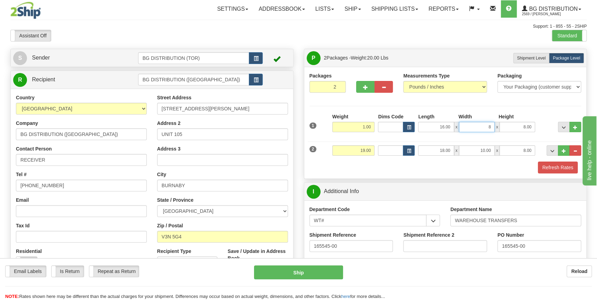
type input "8.00"
click at [490, 166] on div "Refresh Rates" at bounding box center [445, 168] width 275 height 12
click at [549, 168] on button "Refresh Rates" at bounding box center [558, 168] width 40 height 12
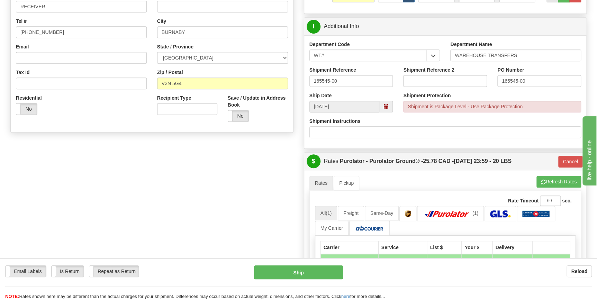
scroll to position [157, 0]
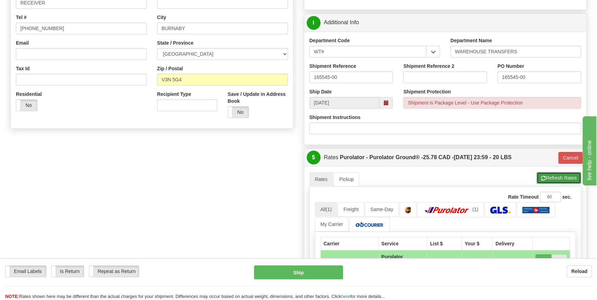
click at [551, 178] on button "Refresh Rates" at bounding box center [558, 178] width 45 height 12
type input "260"
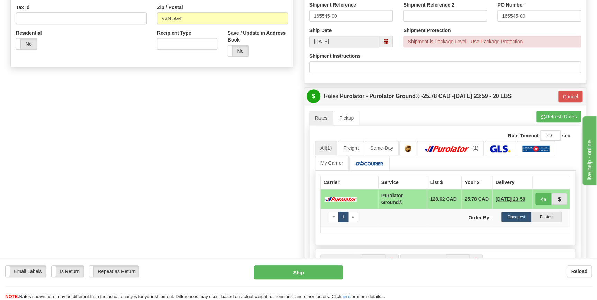
scroll to position [220, 0]
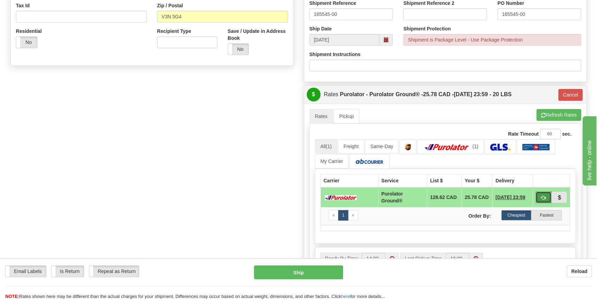
click at [548, 194] on button "button" at bounding box center [543, 197] width 16 height 12
click at [543, 197] on span "button" at bounding box center [543, 198] width 5 height 4
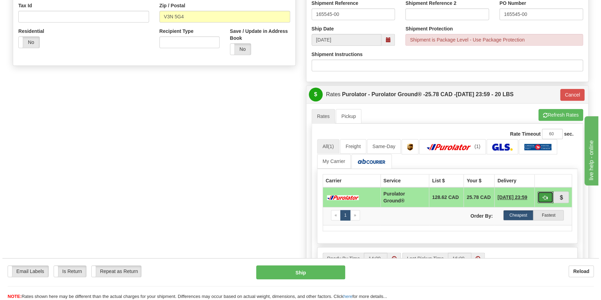
scroll to position [252, 0]
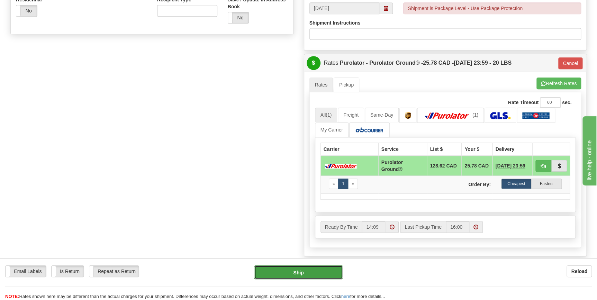
click at [323, 273] on button "Ship" at bounding box center [298, 272] width 89 height 14
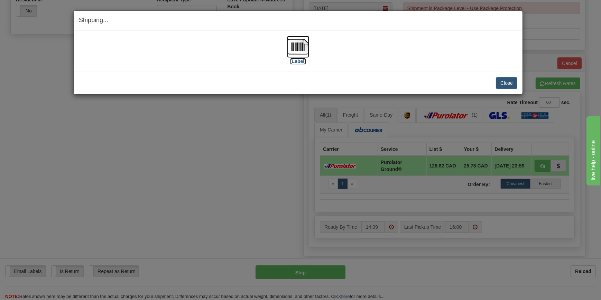
click at [301, 50] on img at bounding box center [298, 47] width 22 height 22
